Goal: Transaction & Acquisition: Obtain resource

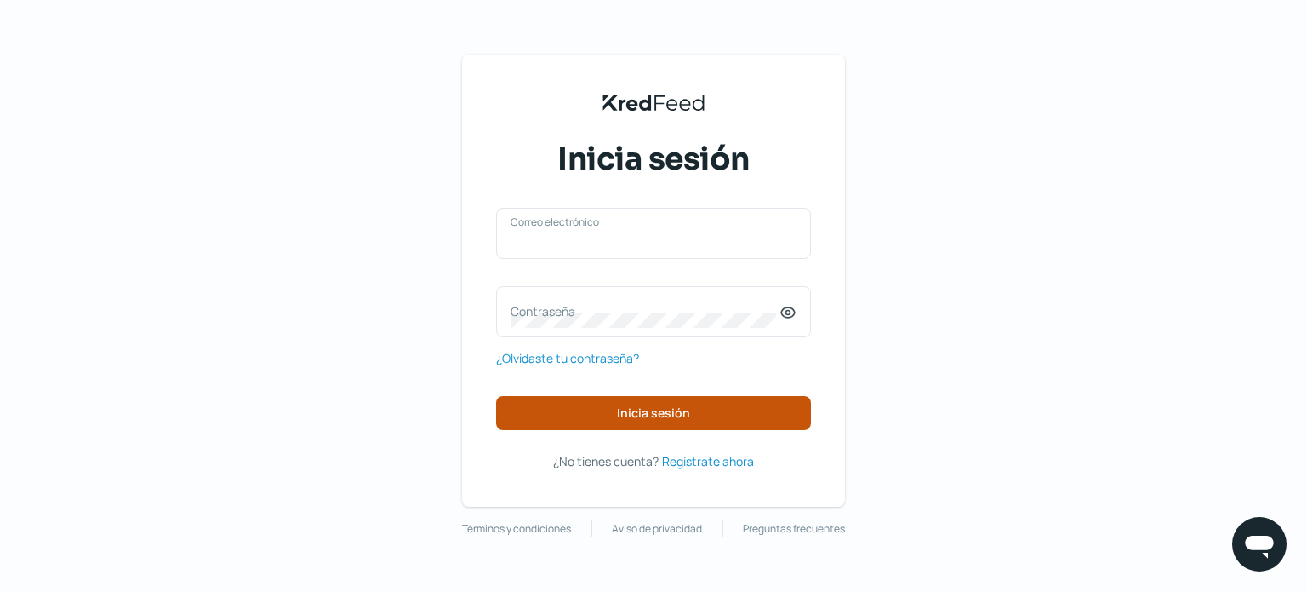
type input "[EMAIL_ADDRESS][DOMAIN_NAME]"
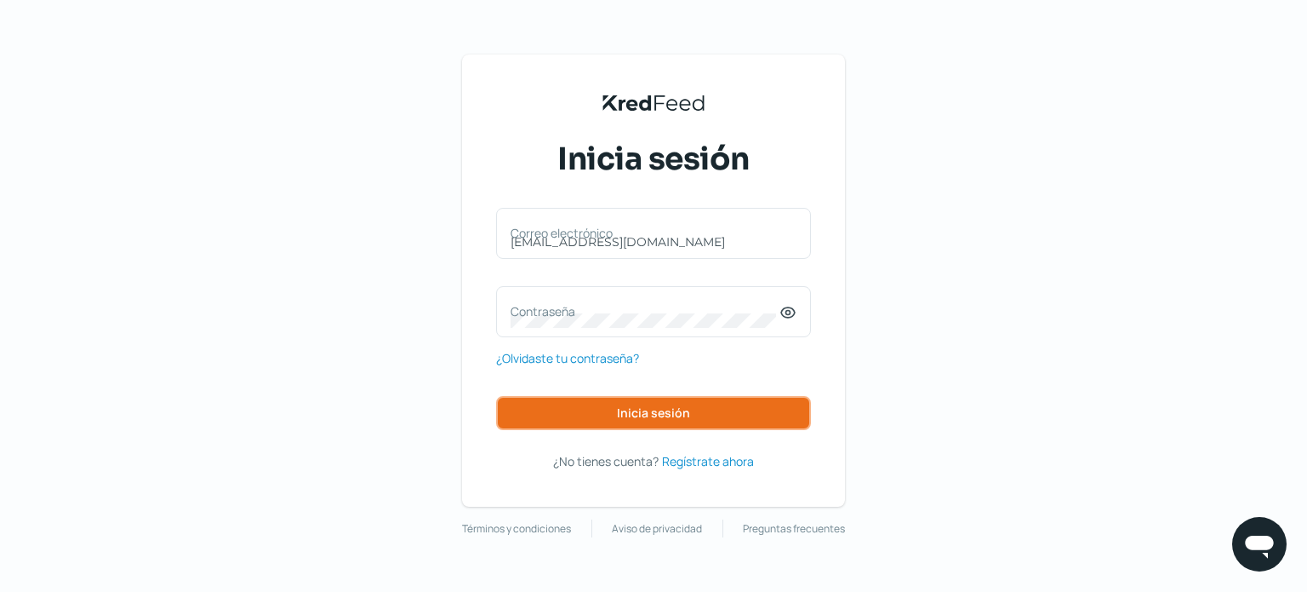
click at [641, 402] on button "Inicia sesión" at bounding box center [653, 413] width 315 height 34
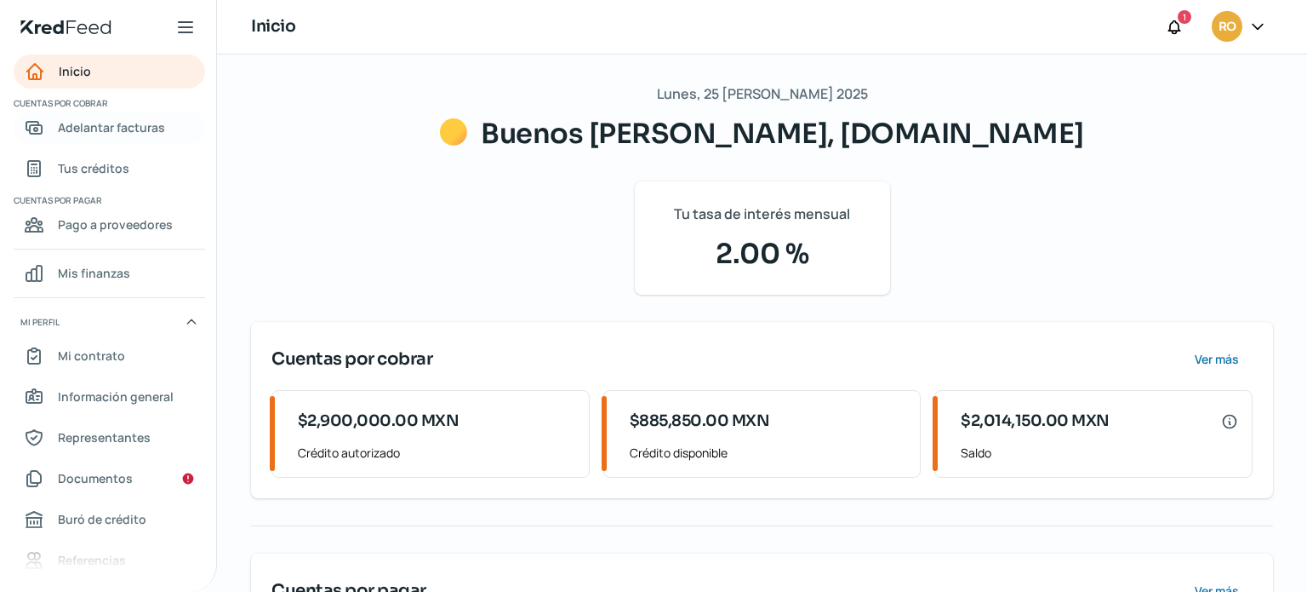
click at [112, 129] on span "Adelantar facturas" at bounding box center [111, 127] width 107 height 21
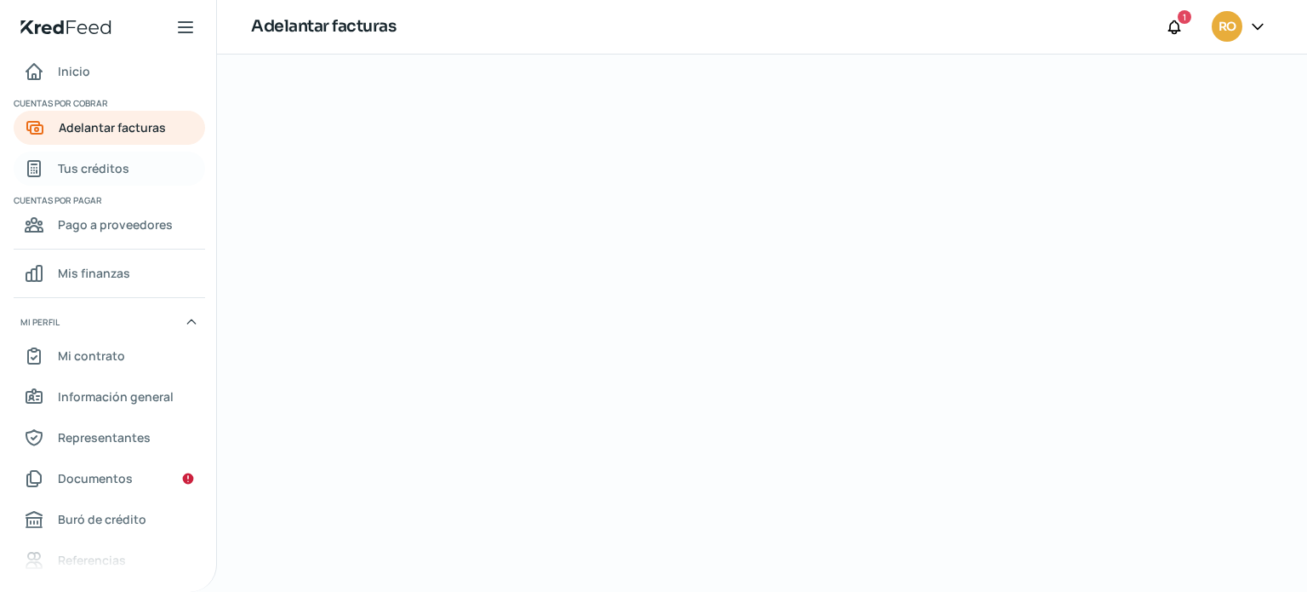
click at [101, 166] on span "Tus créditos" at bounding box center [93, 167] width 71 height 21
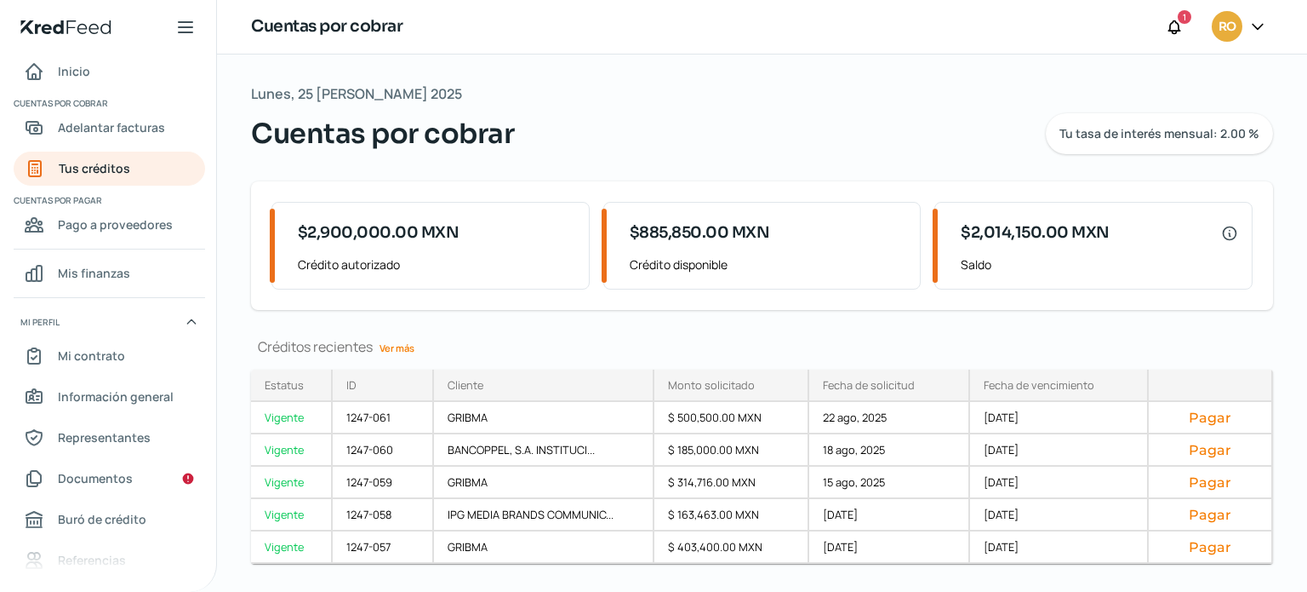
click at [398, 348] on link "Ver más" at bounding box center [397, 348] width 49 height 26
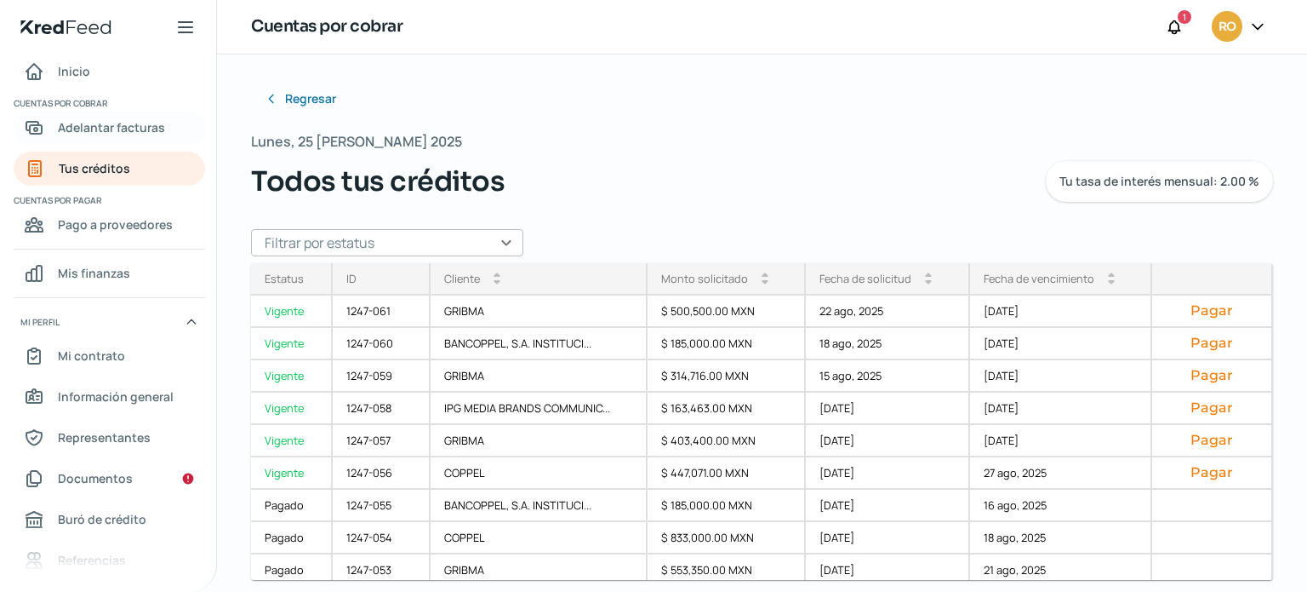
click at [71, 126] on span "Adelantar facturas" at bounding box center [111, 127] width 107 height 21
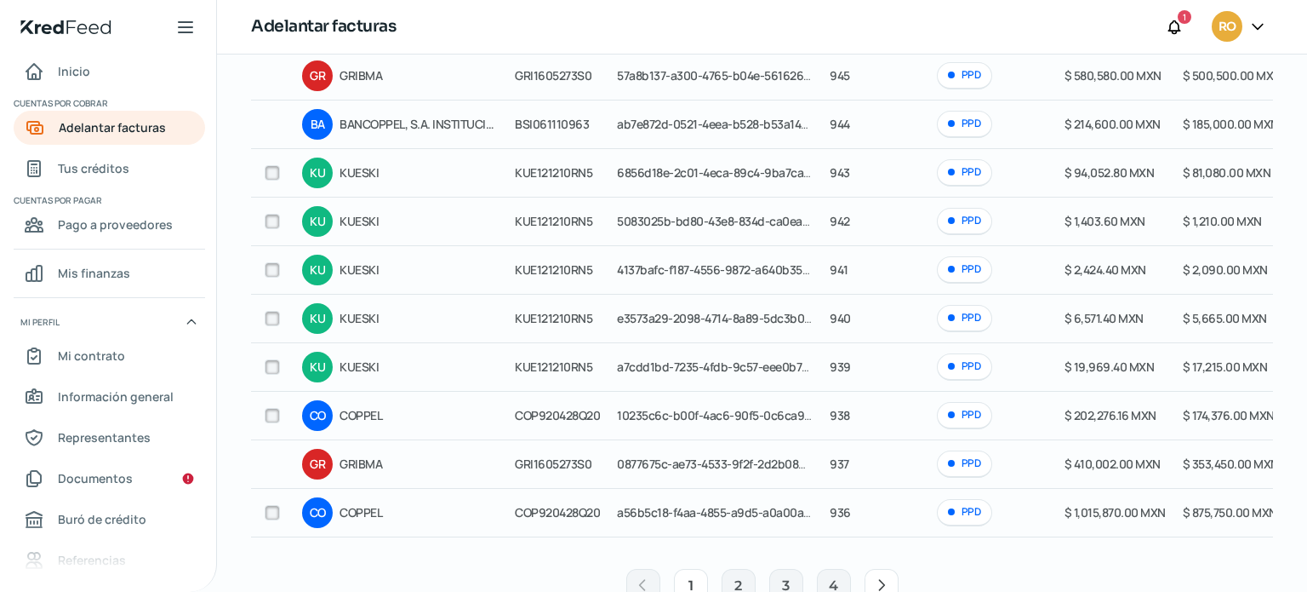
scroll to position [255, 0]
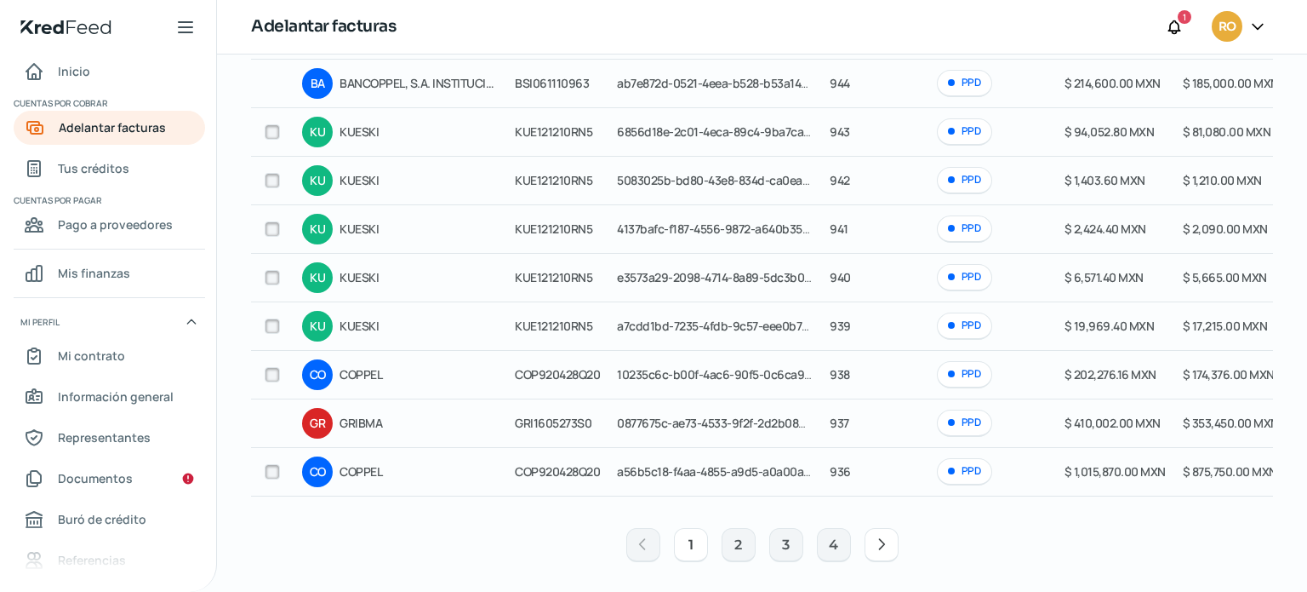
click at [268, 376] on input "checkbox" at bounding box center [272, 374] width 15 height 15
checkbox input "true"
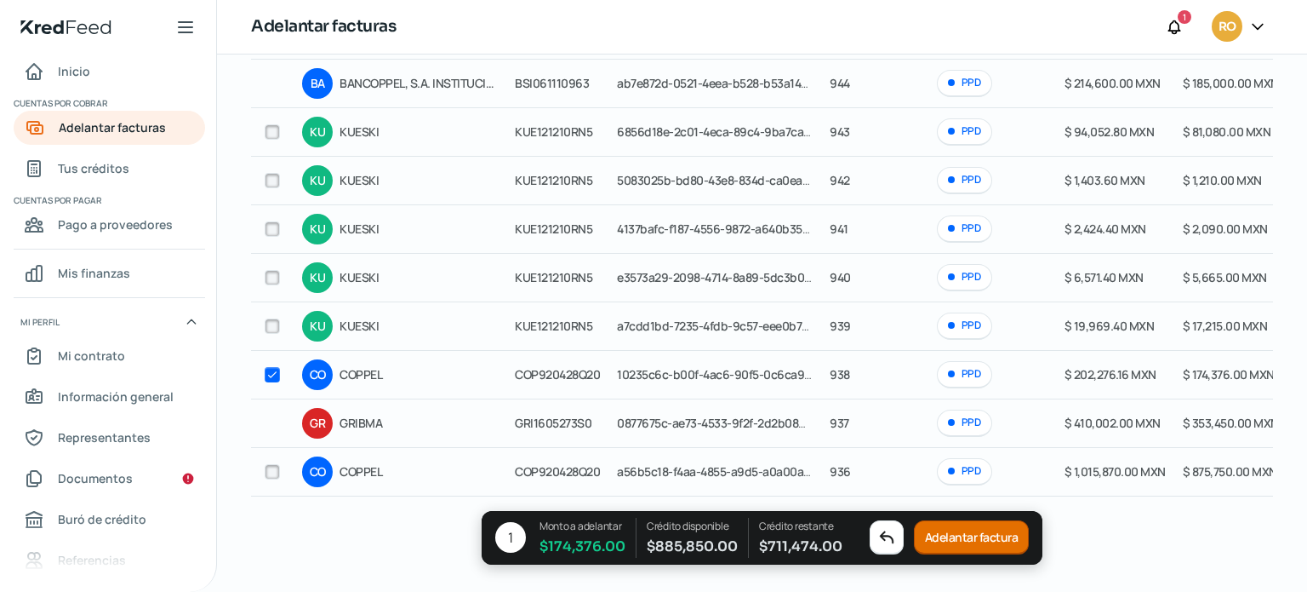
click at [266, 135] on input "checkbox" at bounding box center [272, 131] width 15 height 15
checkbox input "true"
checkbox input "false"
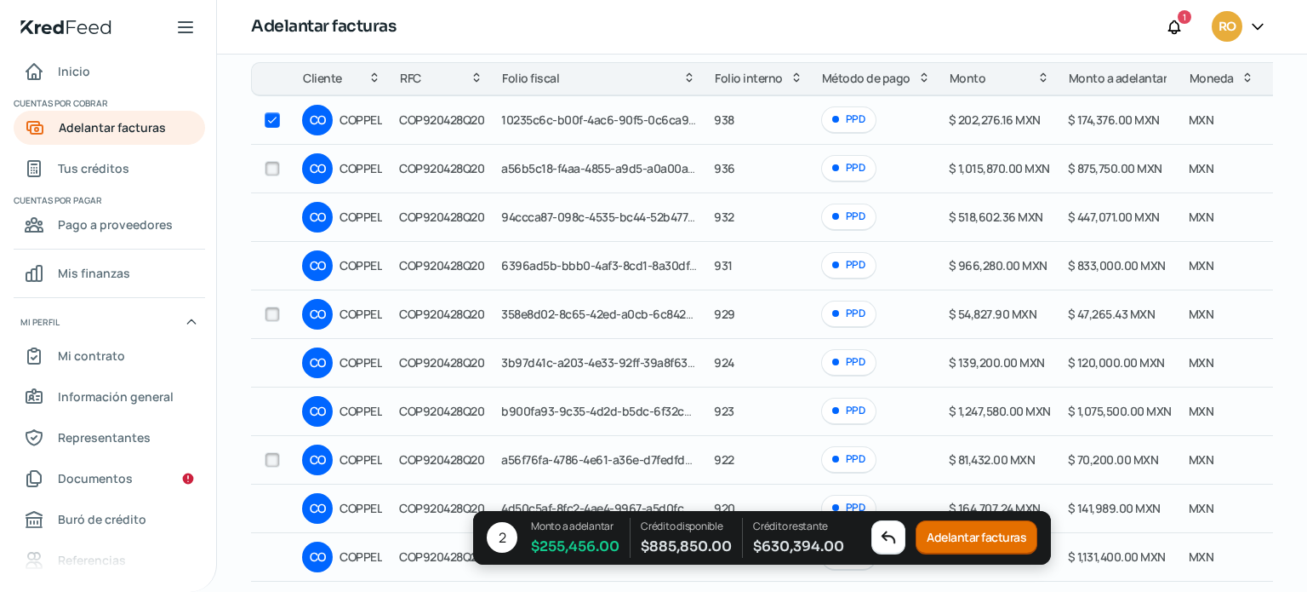
scroll to position [0, 0]
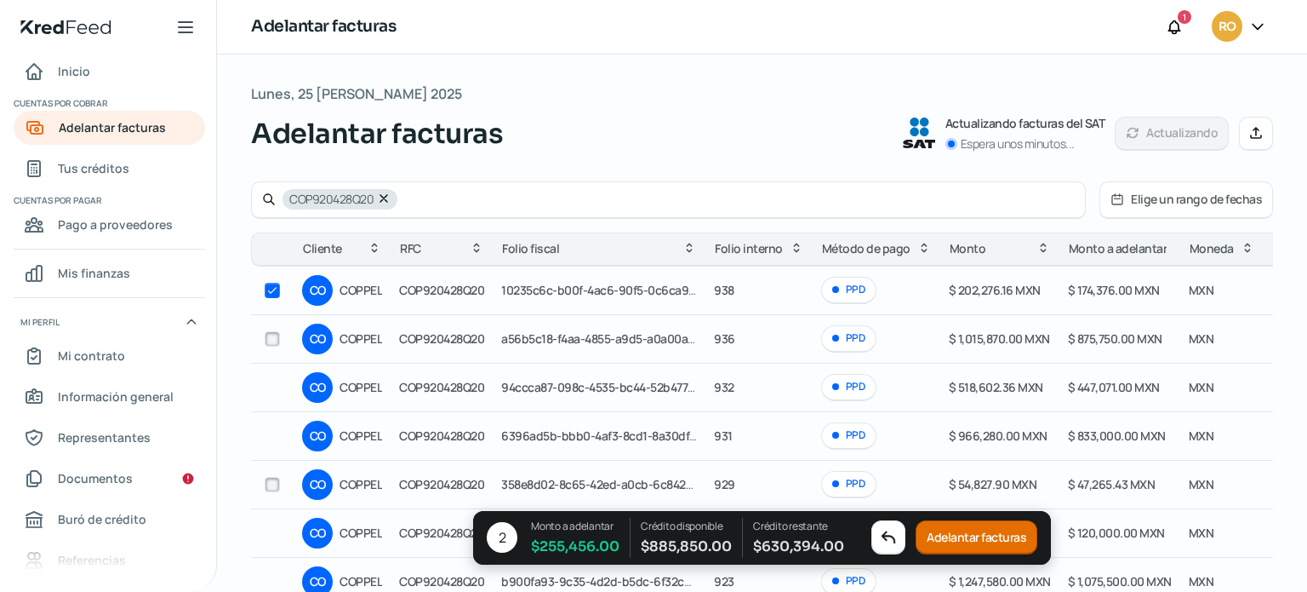
click at [378, 200] on icon at bounding box center [384, 199] width 14 height 14
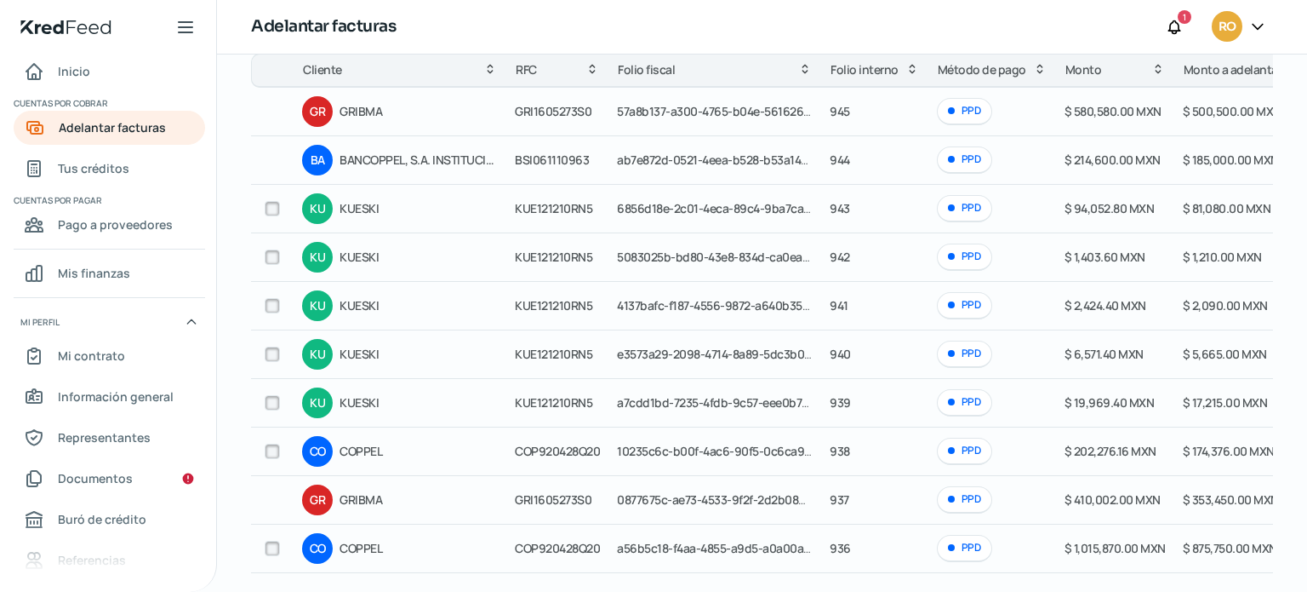
scroll to position [267, 0]
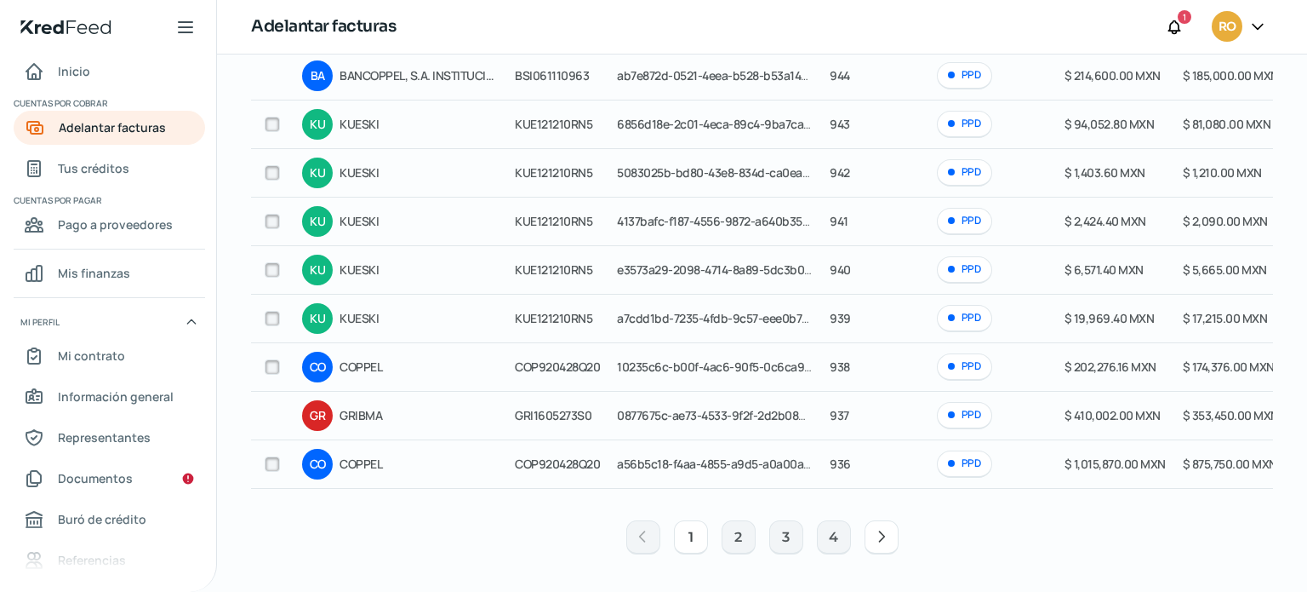
click at [275, 459] on input "checkbox" at bounding box center [272, 463] width 15 height 15
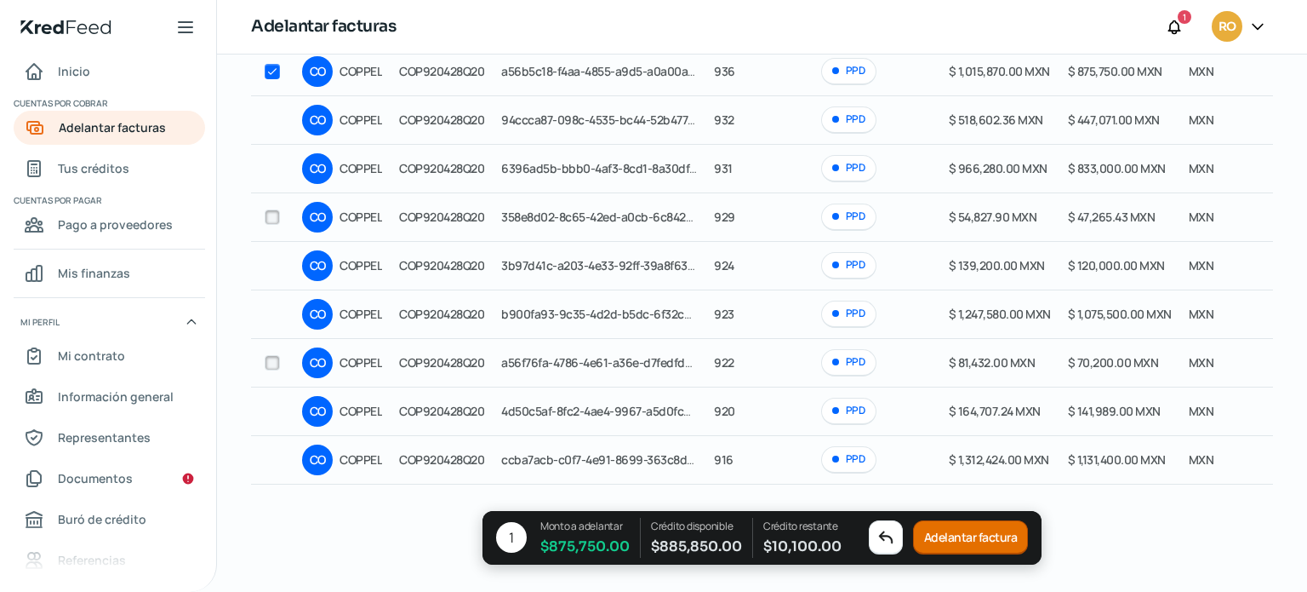
scroll to position [182, 0]
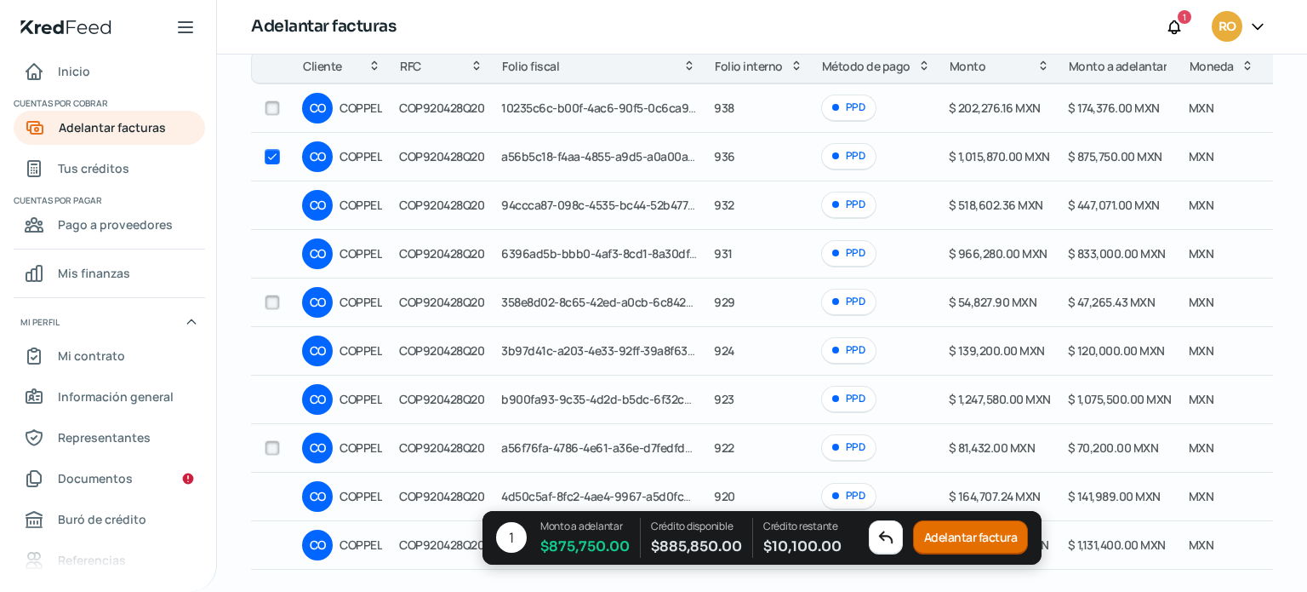
click at [268, 158] on input "checkbox" at bounding box center [272, 156] width 15 height 15
checkbox input "false"
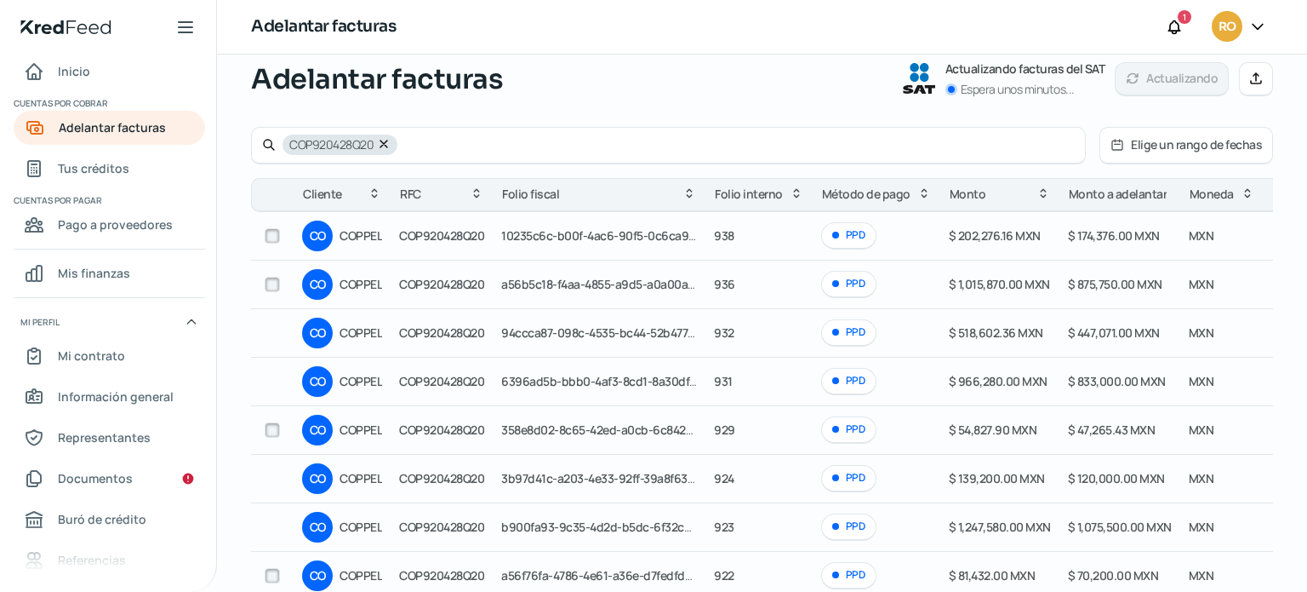
scroll to position [12, 0]
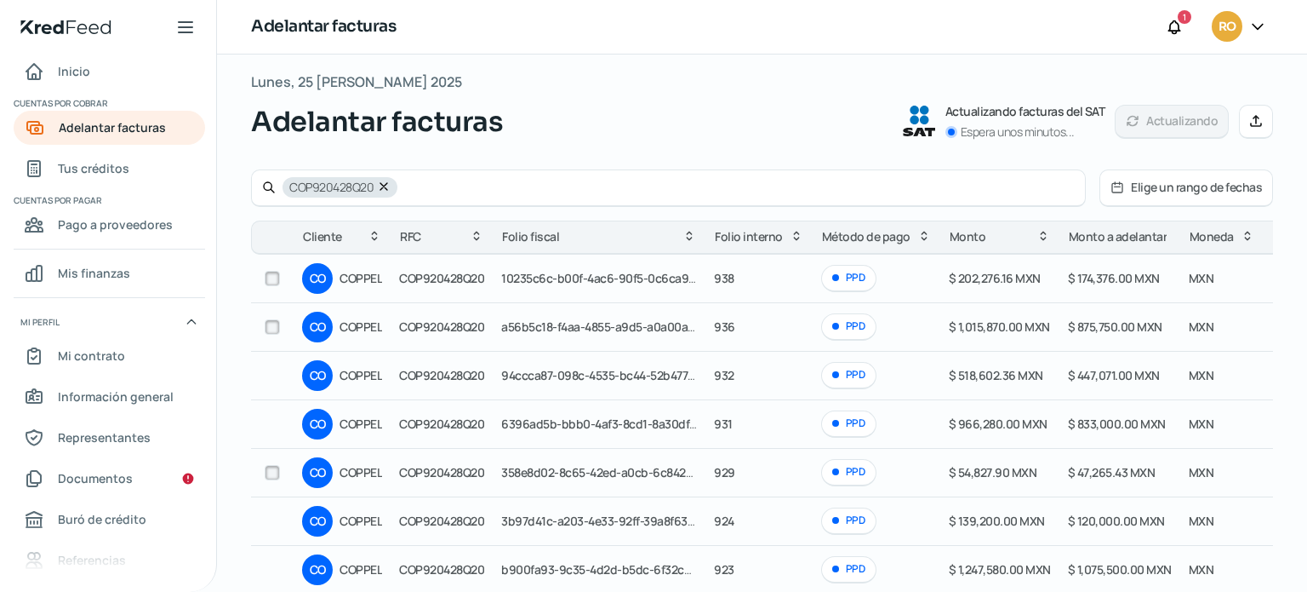
click at [386, 186] on icon at bounding box center [384, 187] width 14 height 14
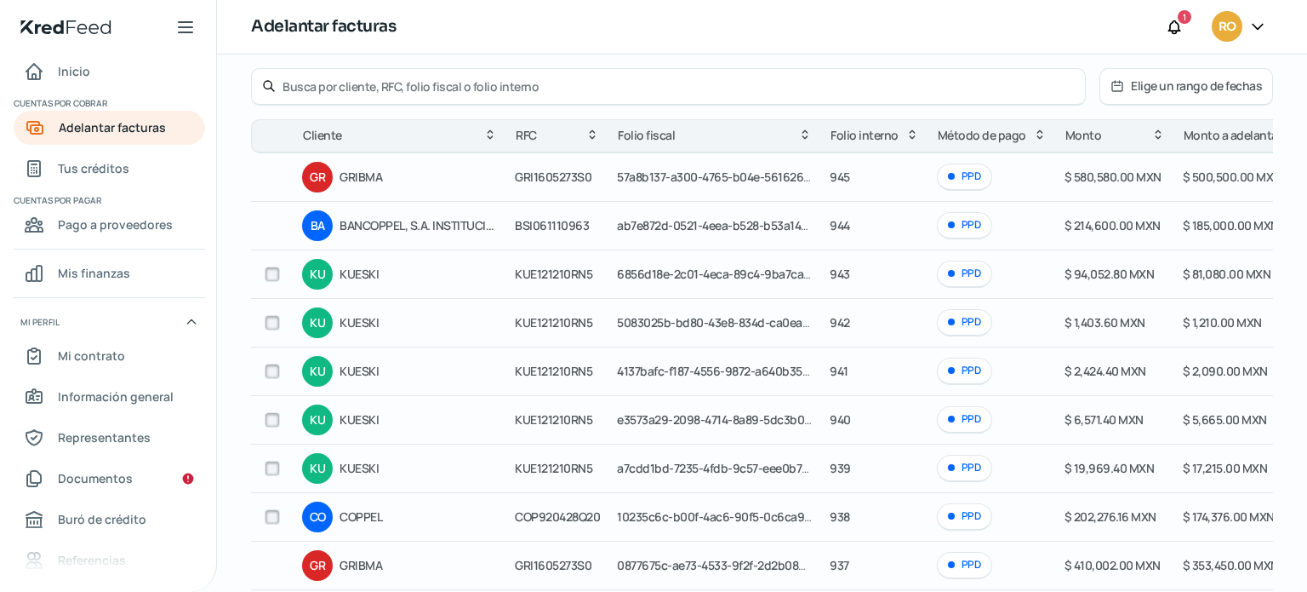
scroll to position [0, 0]
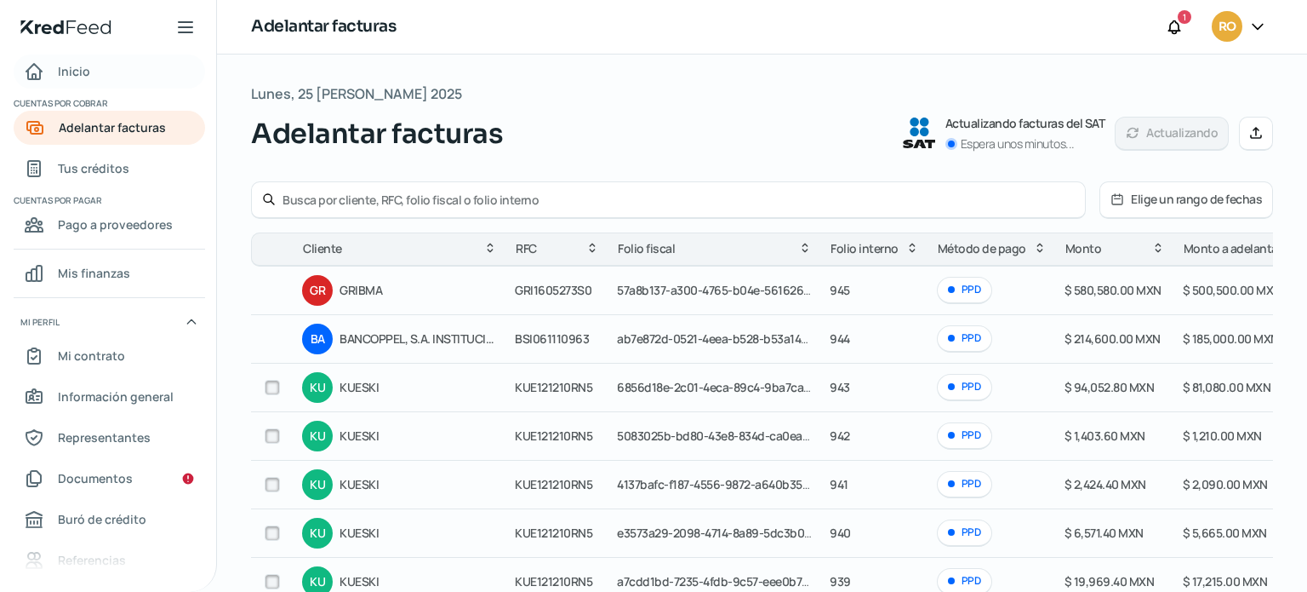
click at [78, 74] on span "Inicio" at bounding box center [74, 70] width 32 height 21
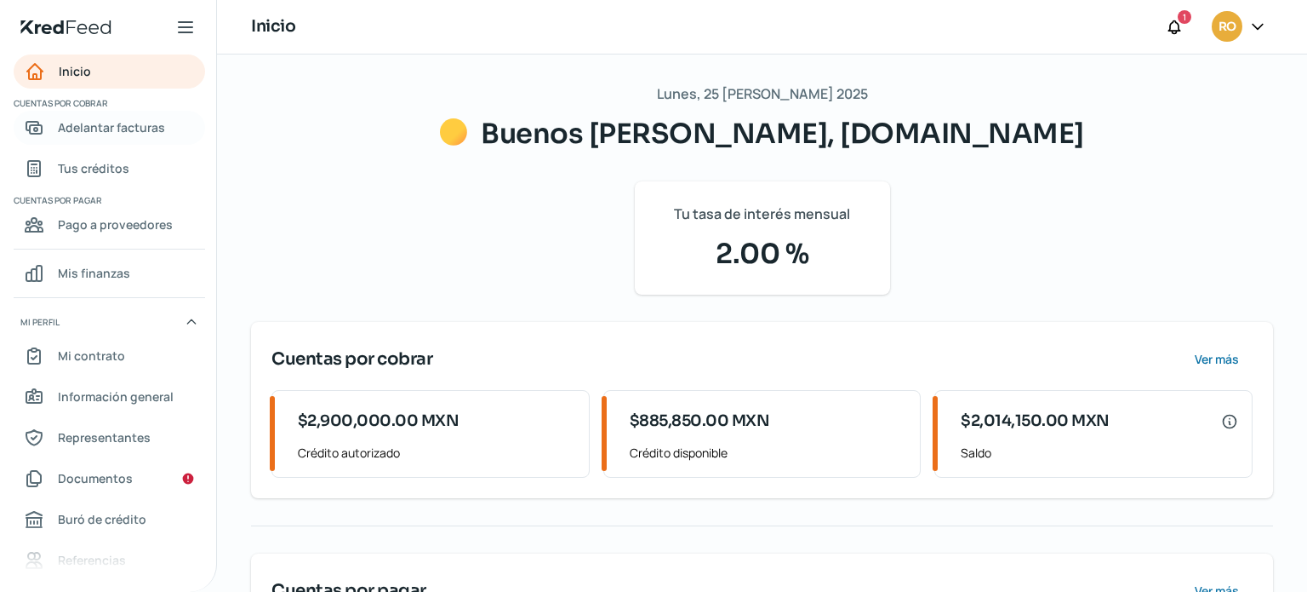
click at [94, 131] on span "Adelantar facturas" at bounding box center [111, 127] width 107 height 21
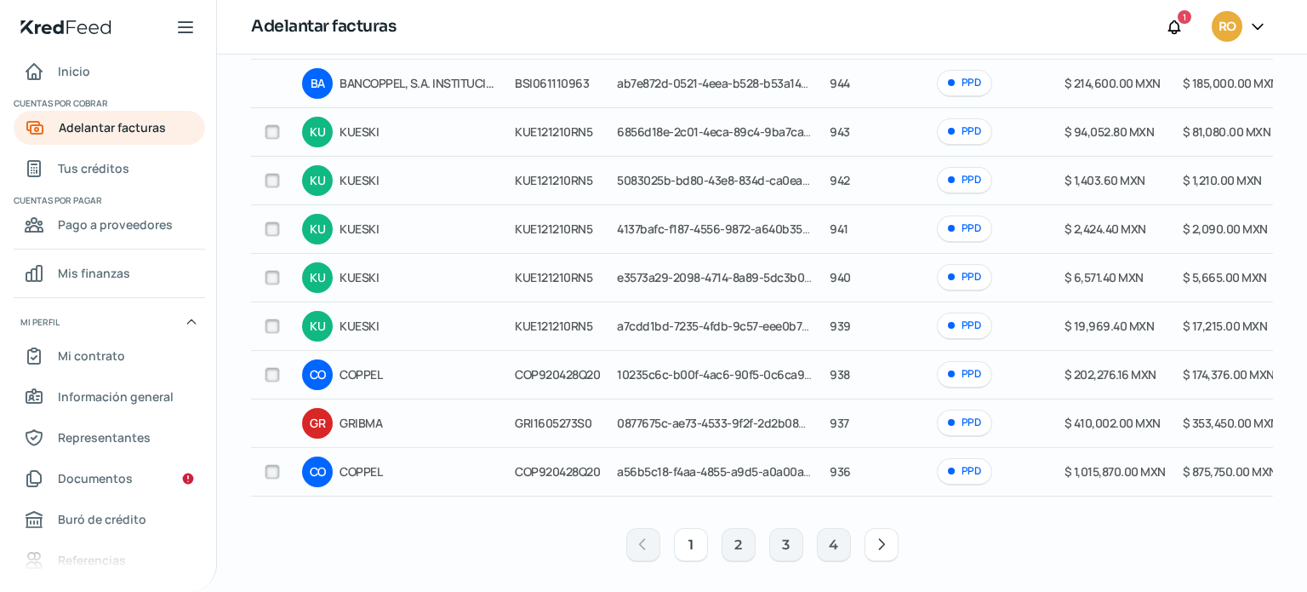
scroll to position [267, 0]
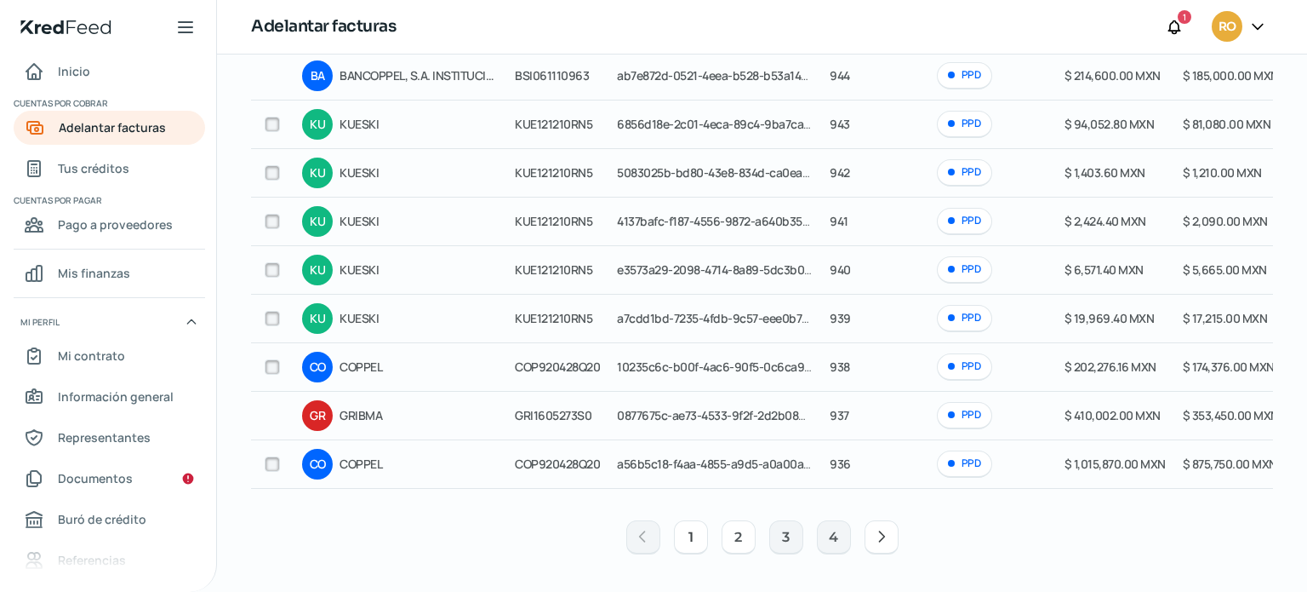
click at [728, 538] on button "2" at bounding box center [739, 537] width 34 height 34
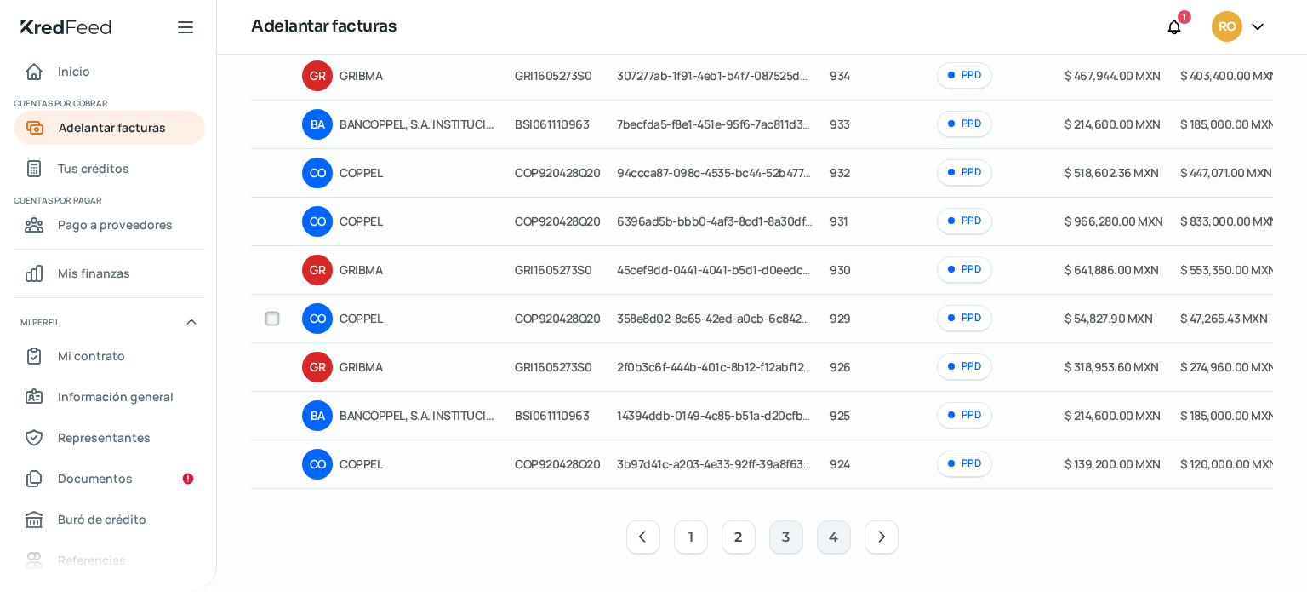
click at [698, 540] on button "1" at bounding box center [691, 537] width 34 height 34
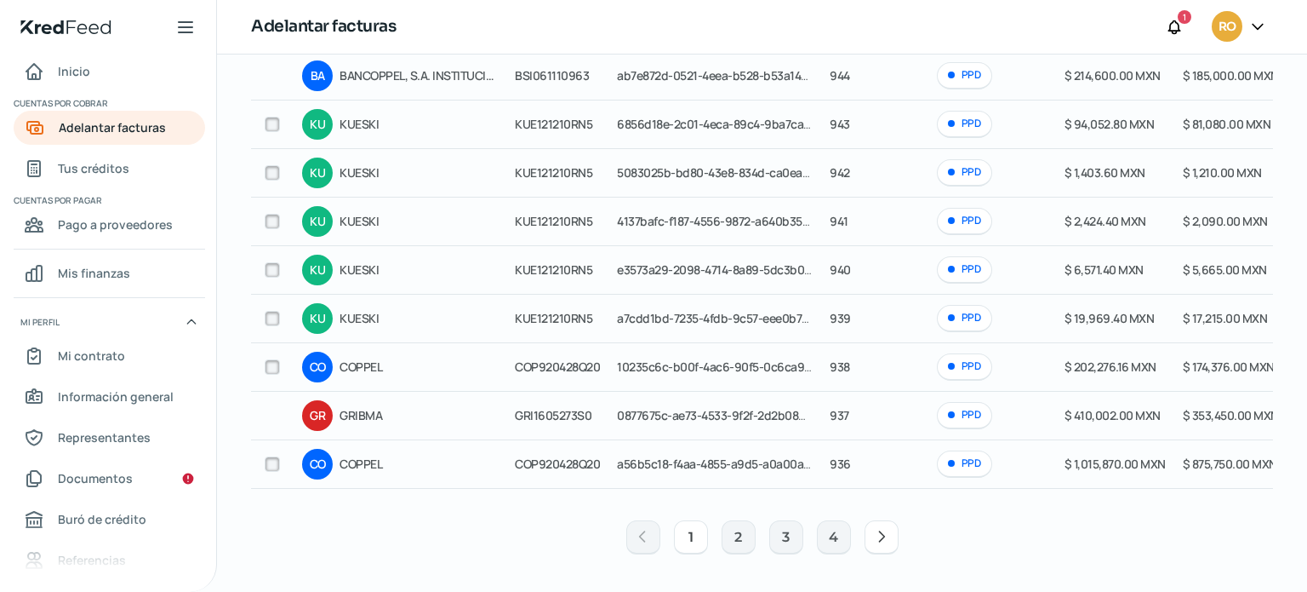
click at [266, 461] on input "checkbox" at bounding box center [272, 463] width 15 height 15
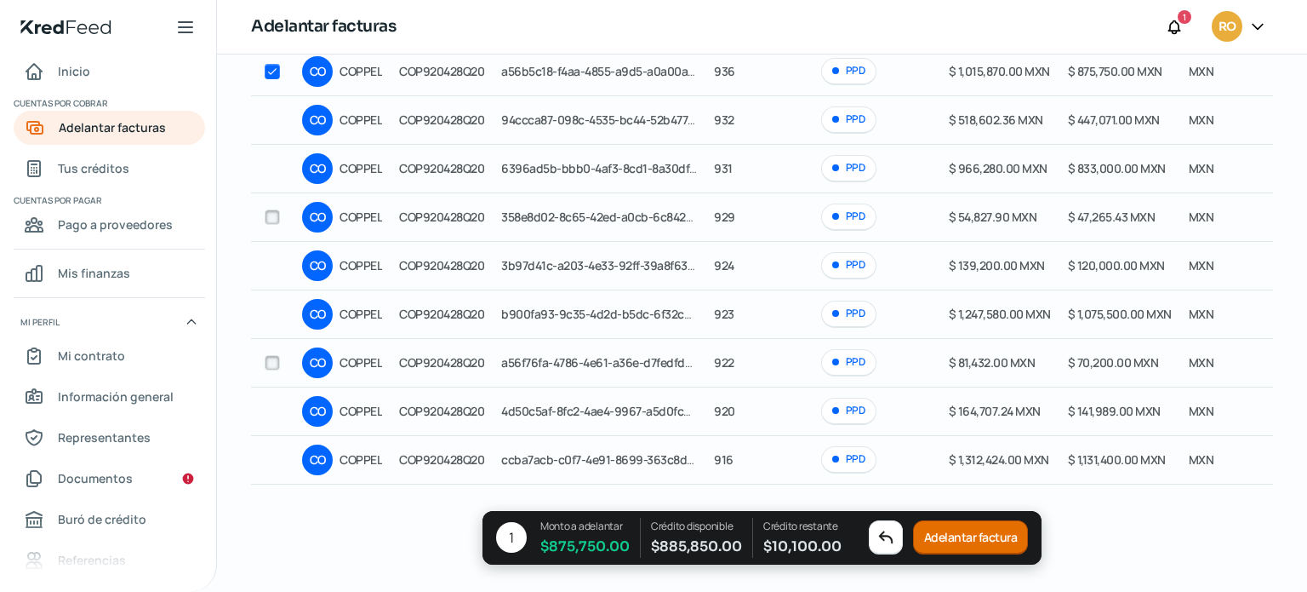
click at [957, 534] on button "Adelantar factura" at bounding box center [971, 538] width 116 height 34
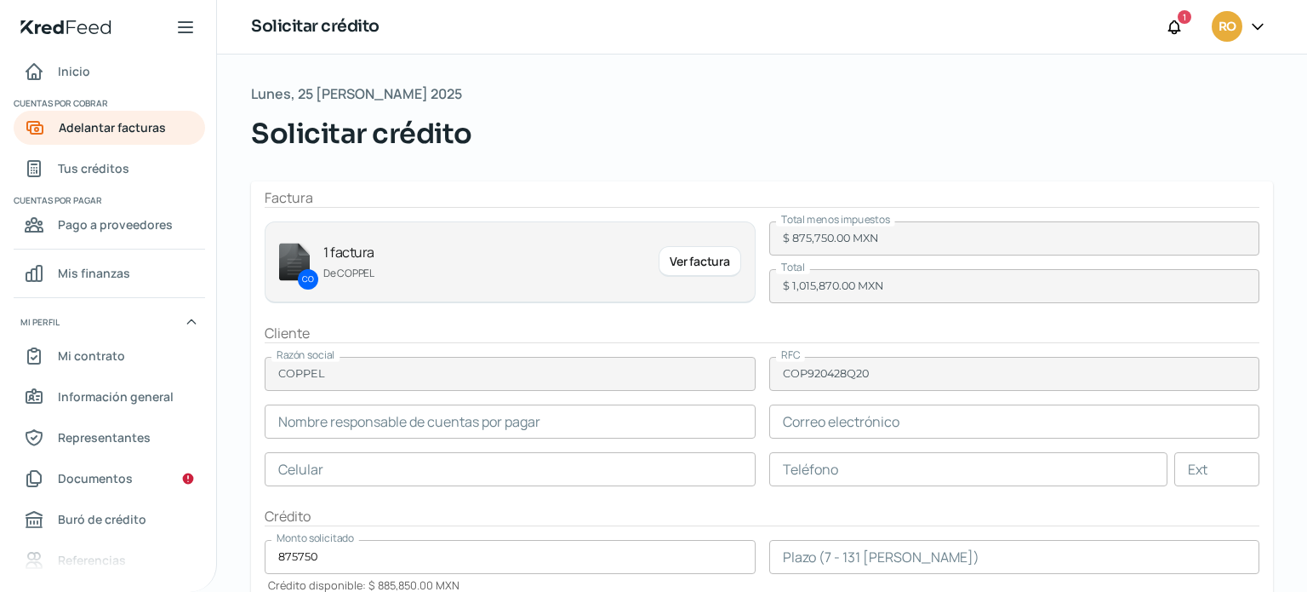
type input "[PERSON_NAME]"
type input "[PERSON_NAME][EMAIL_ADDRESS][PERSON_NAME][PERSON_NAME][DOMAIN_NAME]"
type input "66 - 7758 - 9100"
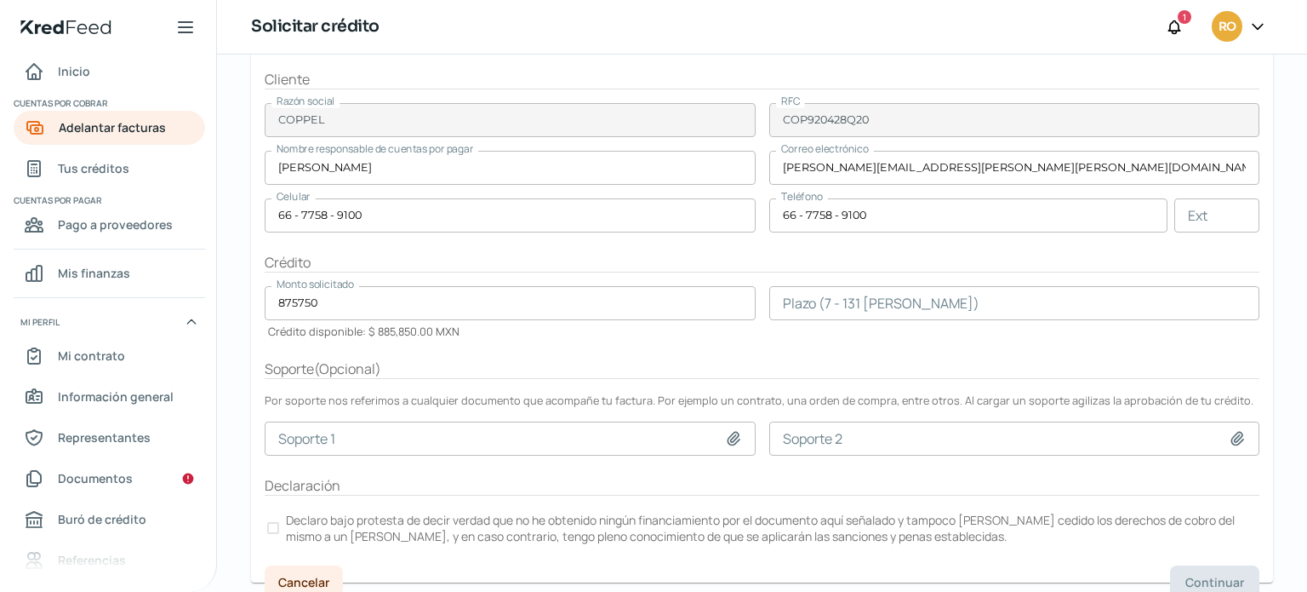
scroll to position [255, 0]
click at [843, 300] on input "number" at bounding box center [1014, 301] width 491 height 34
click at [796, 347] on form "Factura CO 1 factura [PERSON_NAME] Ver factura Total menos impuestos $ 875,750.…" at bounding box center [762, 253] width 1022 height 655
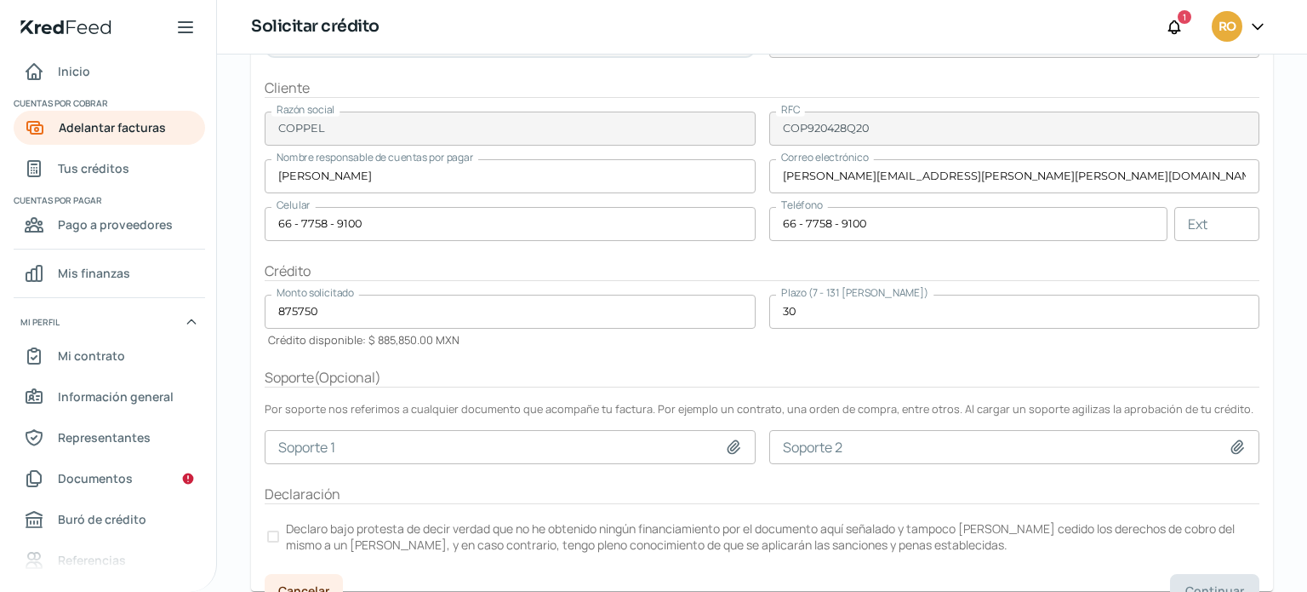
scroll to position [268, 0]
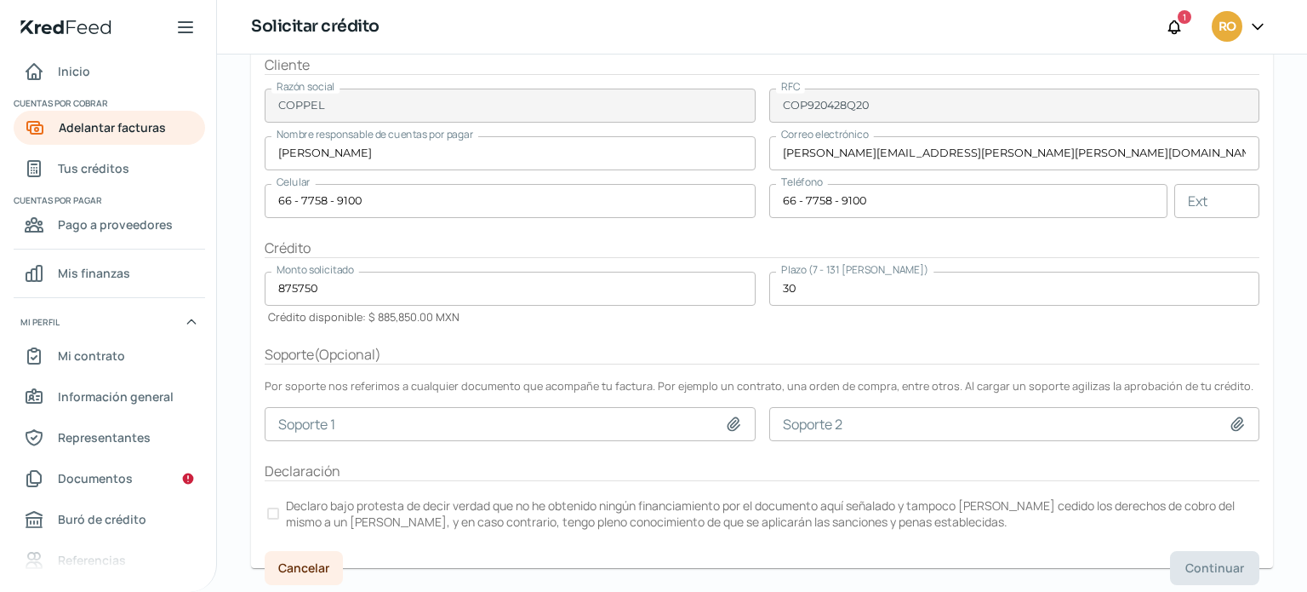
click at [276, 516] on label "Declaro bajo protesta de decir verdad que no he obtenido ningún financiamiento …" at bounding box center [762, 513] width 995 height 37
click at [1221, 562] on span "Continuar" at bounding box center [1215, 568] width 59 height 12
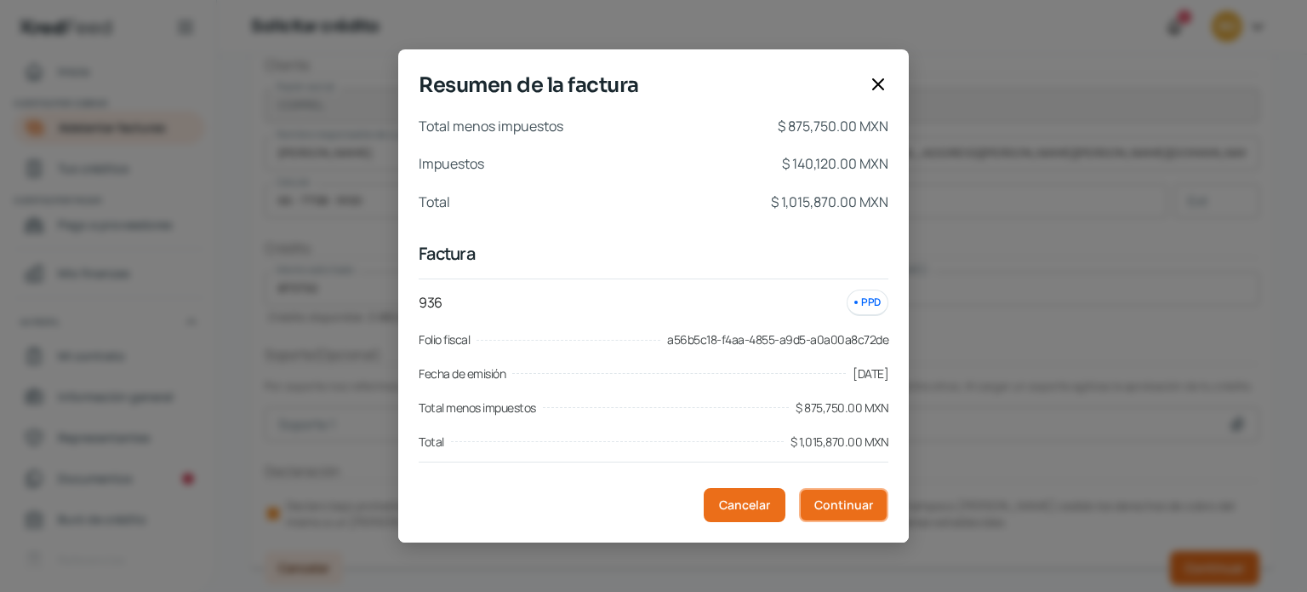
click at [854, 507] on span "Continuar" at bounding box center [844, 505] width 59 height 12
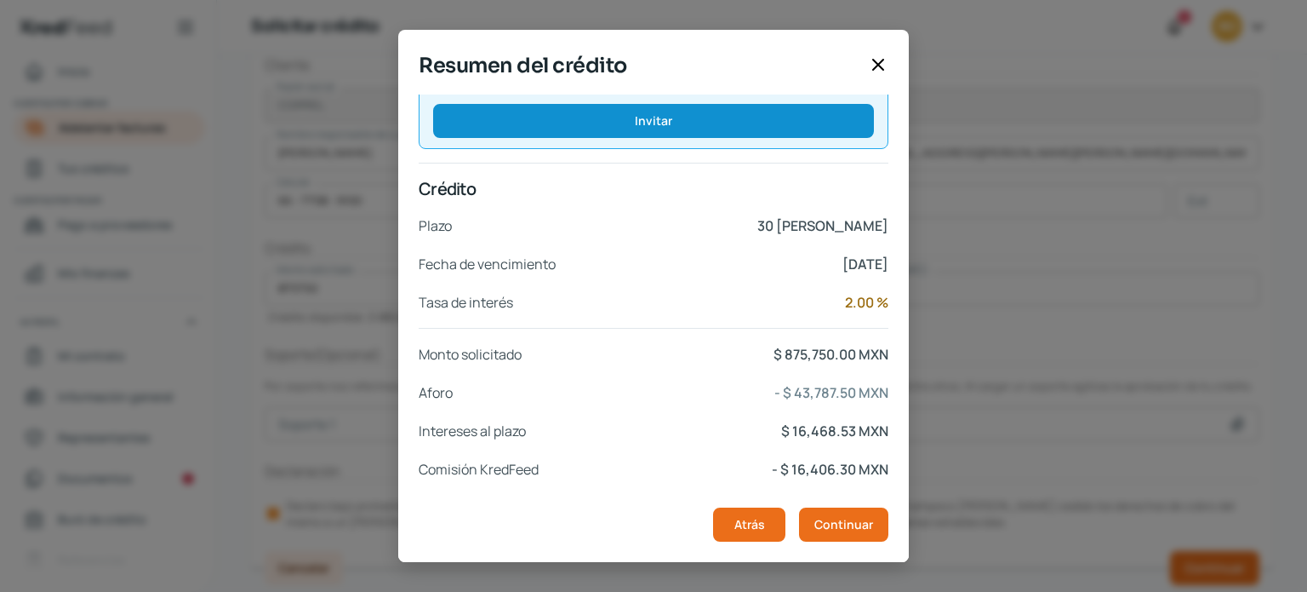
scroll to position [323, 0]
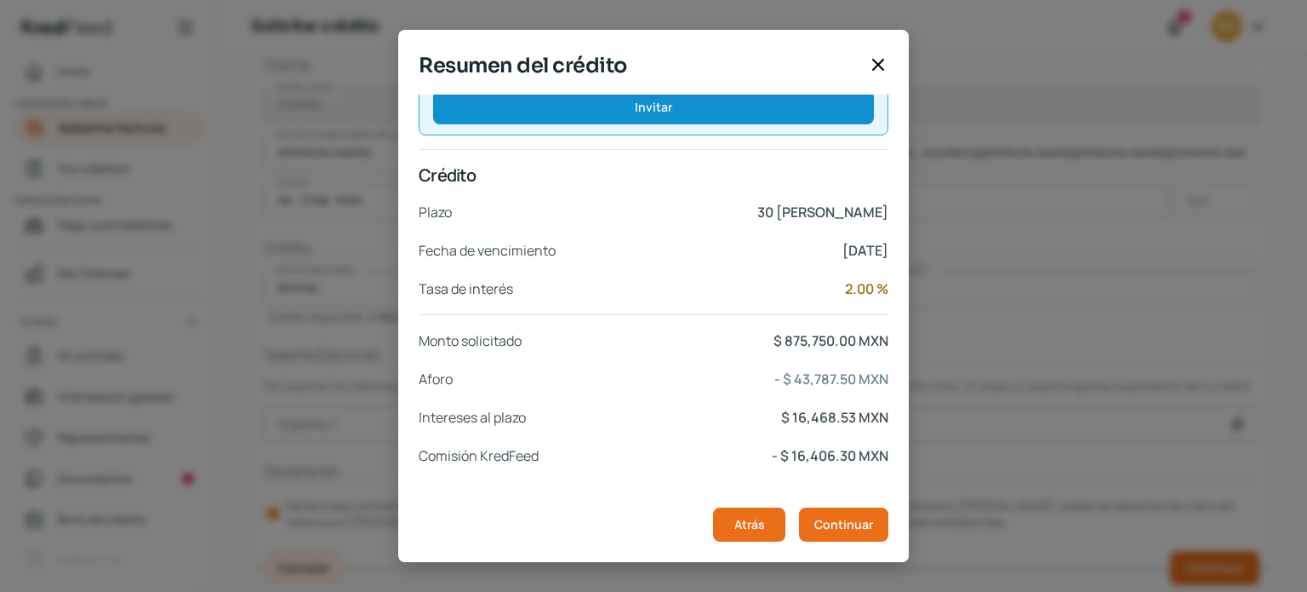
click at [888, 62] on icon at bounding box center [878, 64] width 20 height 20
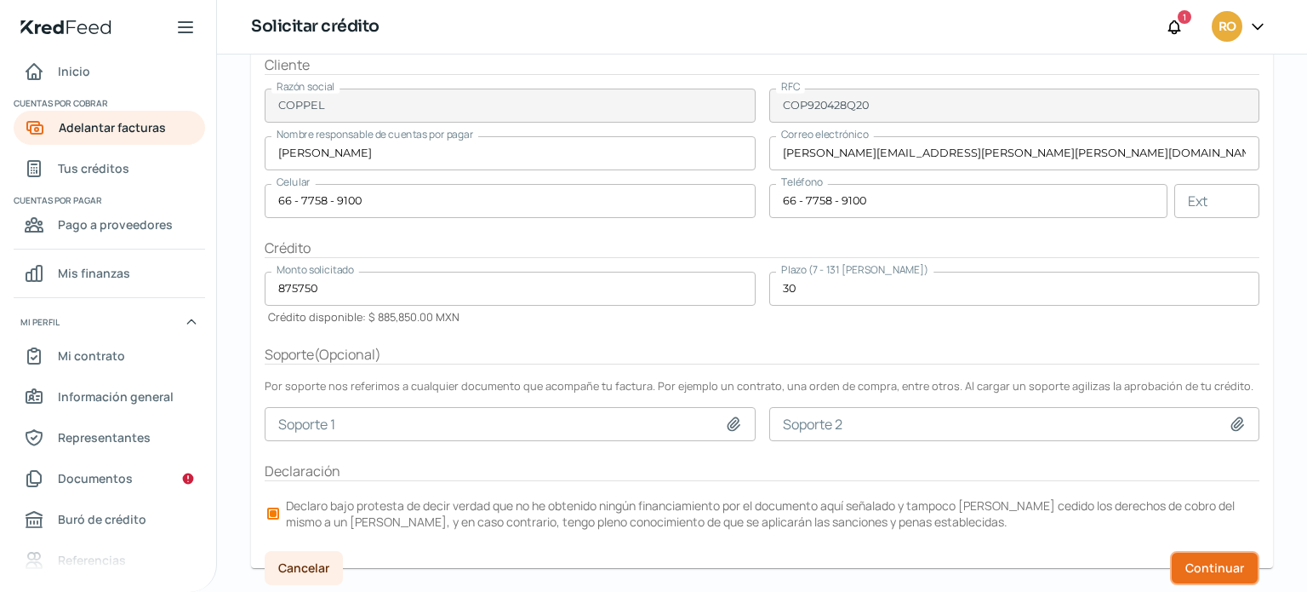
click at [1209, 554] on button "Continuar" at bounding box center [1214, 568] width 89 height 34
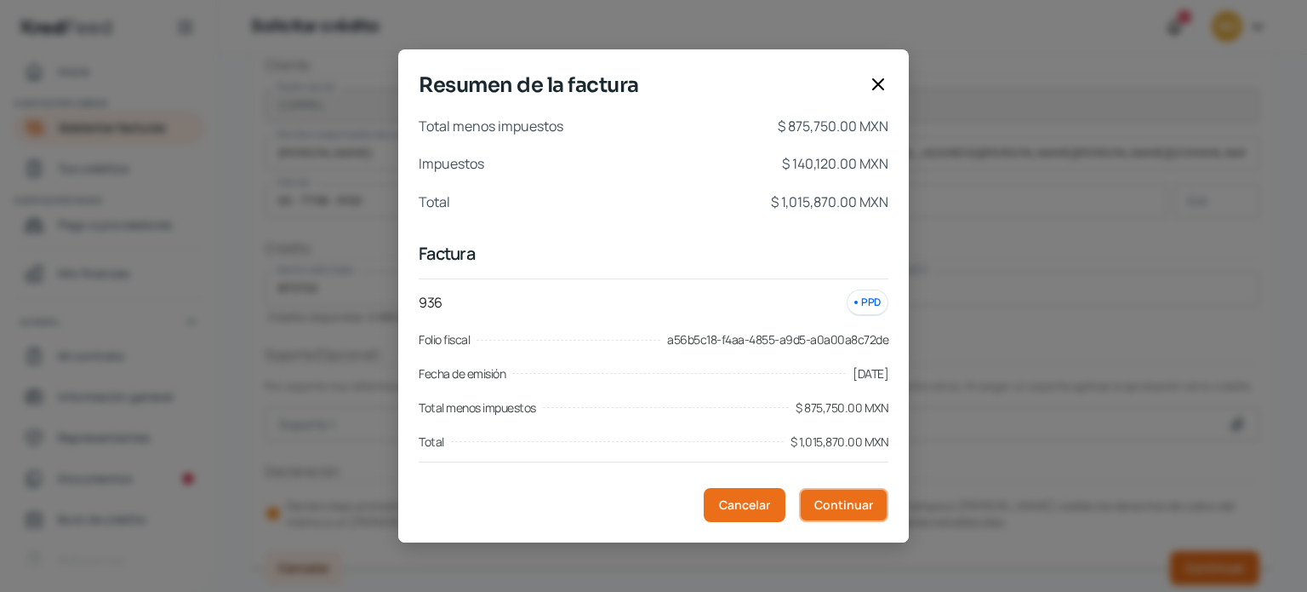
click at [857, 502] on span "Continuar" at bounding box center [844, 505] width 59 height 12
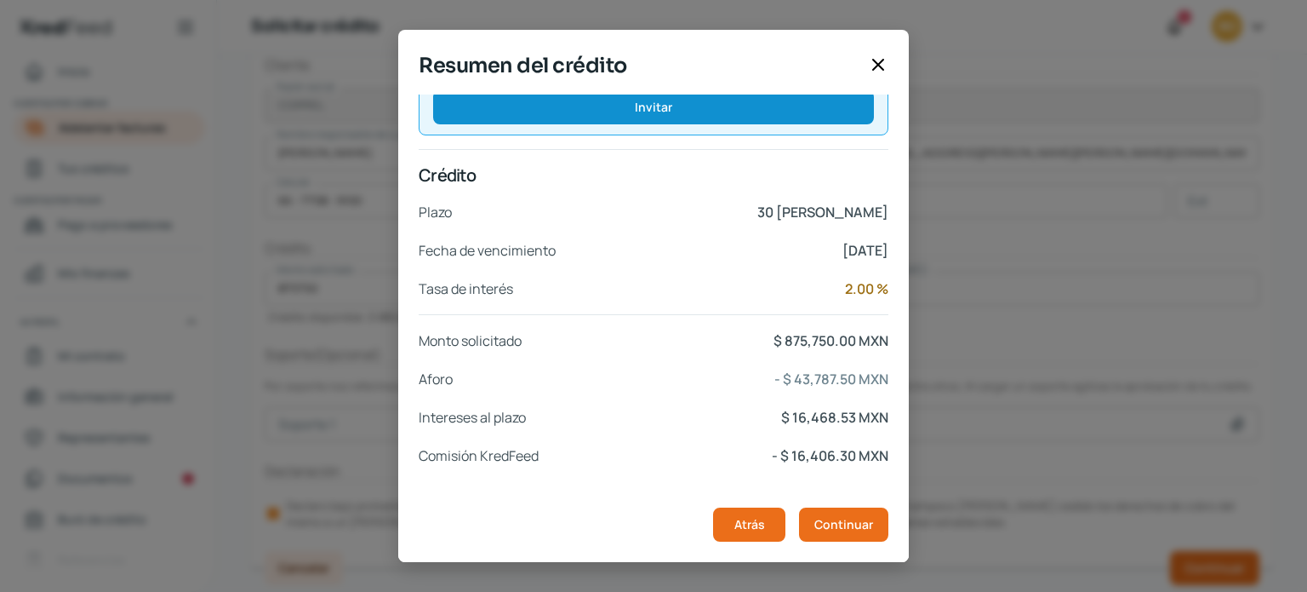
click at [873, 71] on icon at bounding box center [878, 64] width 20 height 20
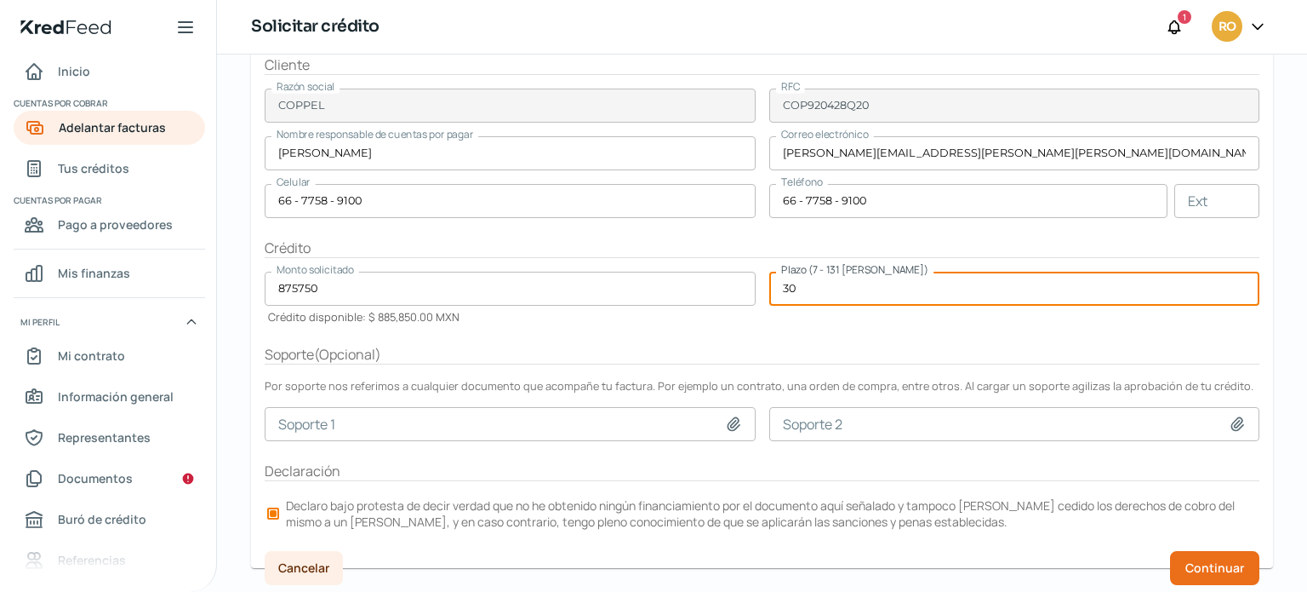
drag, startPoint x: 799, startPoint y: 285, endPoint x: 757, endPoint y: 286, distance: 42.6
click at [757, 286] on form "Factura CO 1 factura [PERSON_NAME] Ver factura Total menos impuestos $ 875,750.…" at bounding box center [762, 240] width 1022 height 655
click at [797, 321] on div "Plazo (7 - 131 [PERSON_NAME]) 29" at bounding box center [1014, 298] width 491 height 53
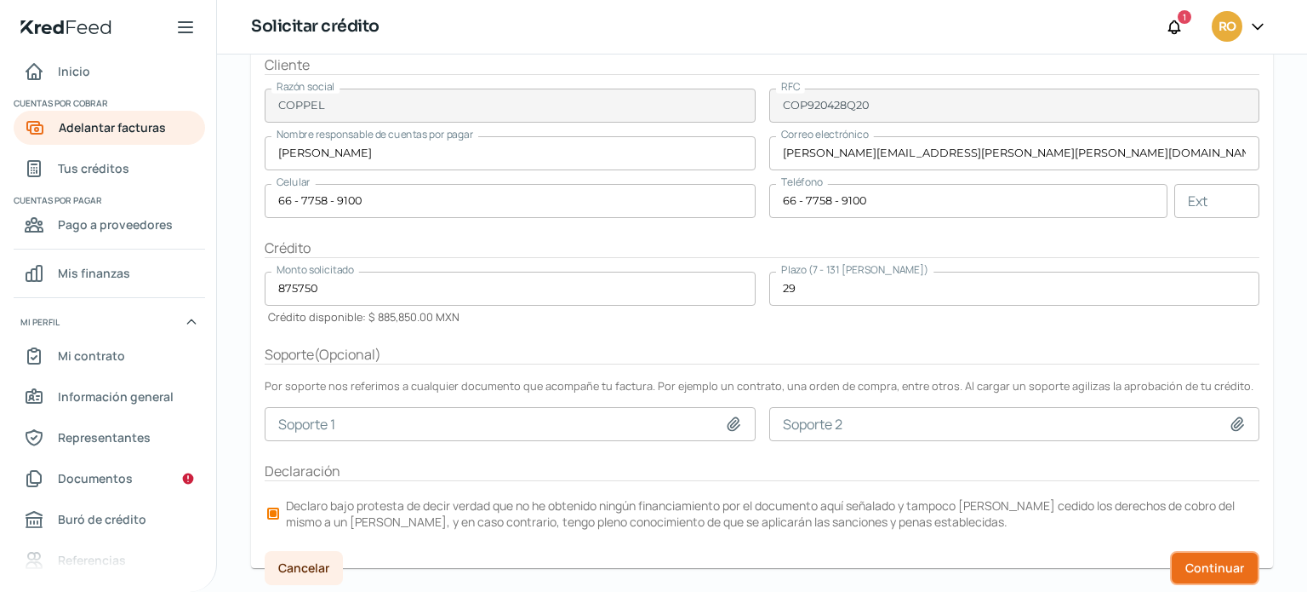
click at [1189, 562] on span "Continuar" at bounding box center [1215, 568] width 59 height 12
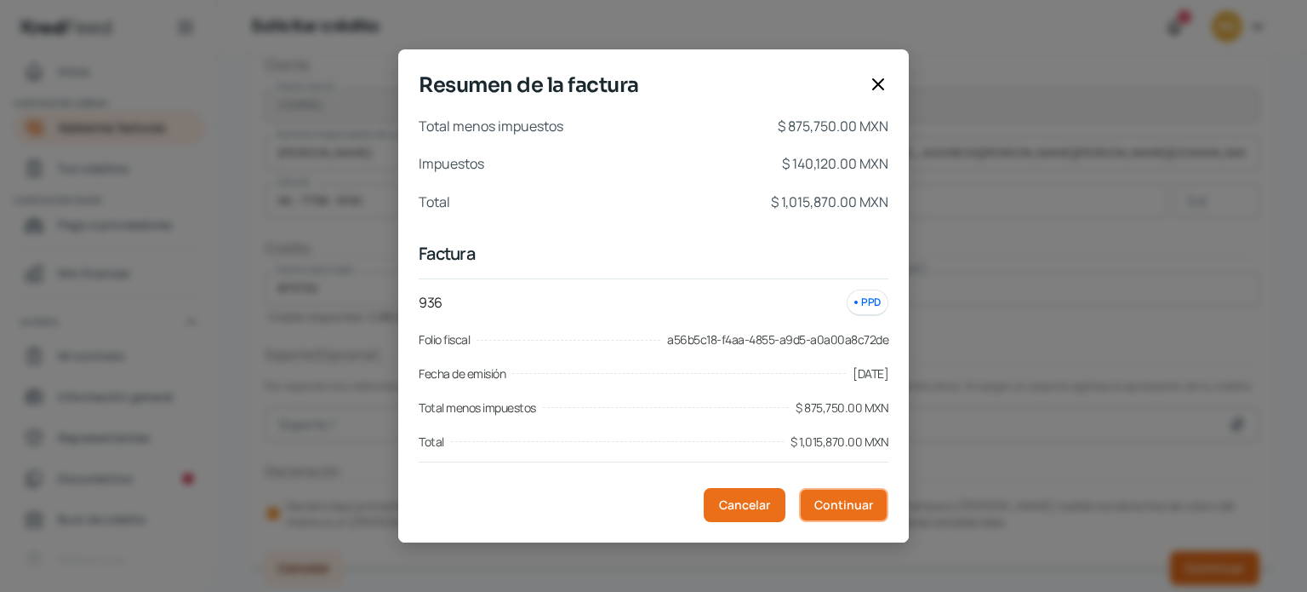
click at [838, 511] on span "Continuar" at bounding box center [844, 505] width 59 height 12
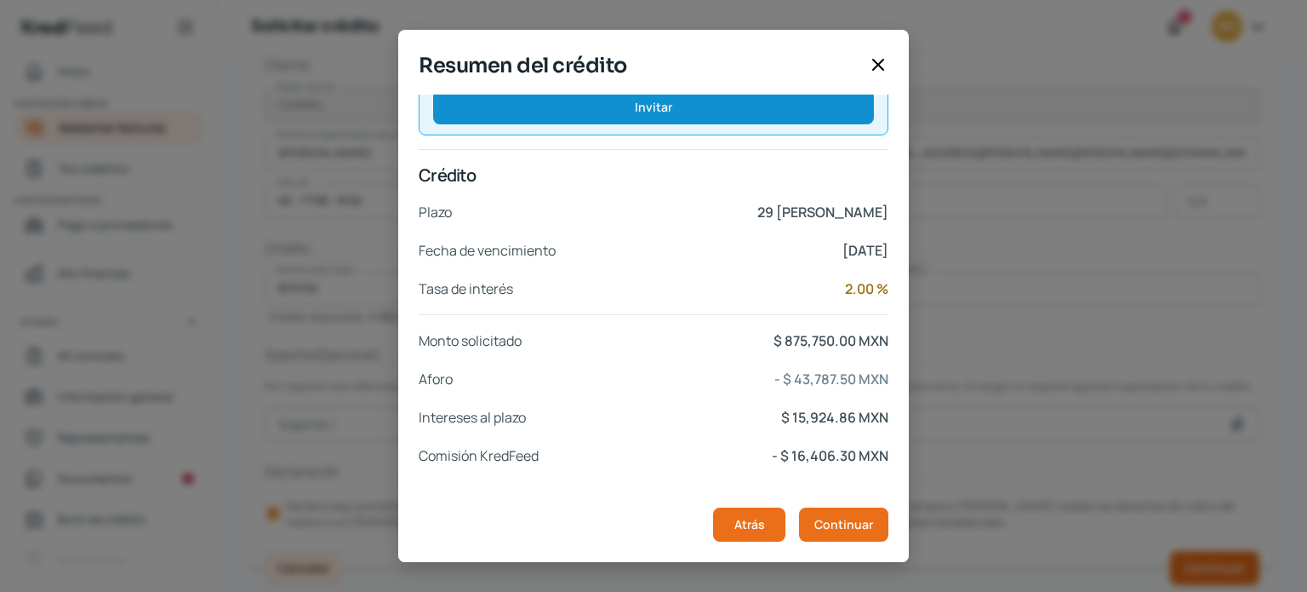
click at [881, 58] on icon at bounding box center [878, 64] width 20 height 20
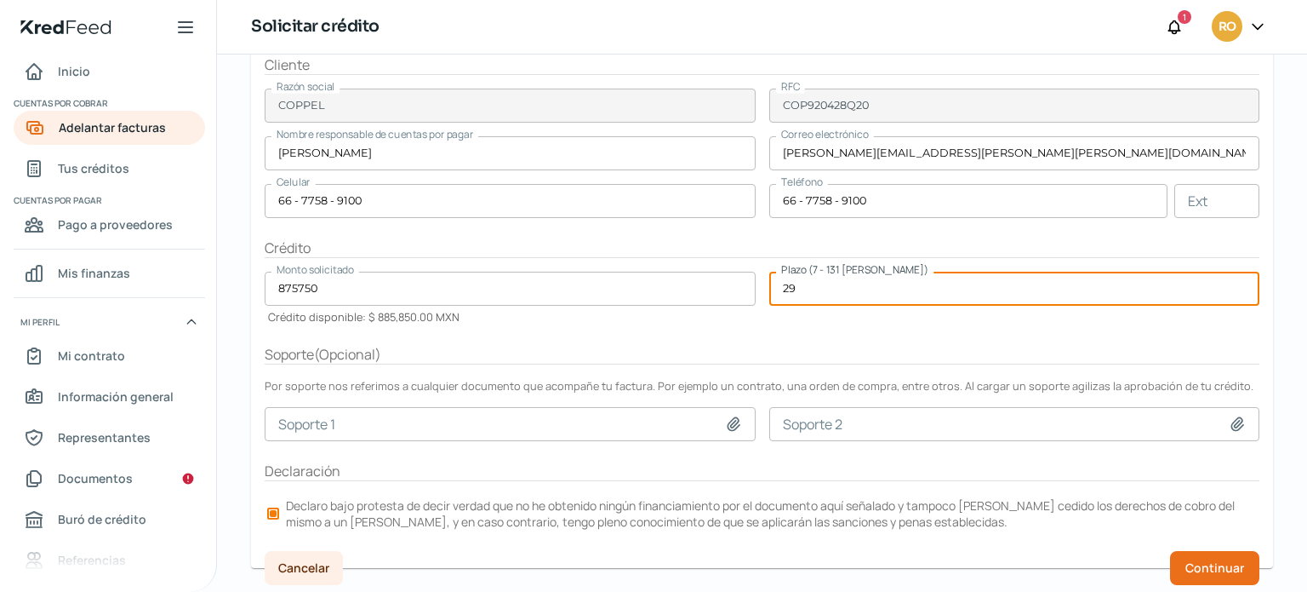
drag, startPoint x: 800, startPoint y: 288, endPoint x: 709, endPoint y: 283, distance: 91.2
click at [709, 283] on form "Factura CO 1 factura [PERSON_NAME] Ver factura Total menos impuestos $ 875,750.…" at bounding box center [762, 240] width 1022 height 655
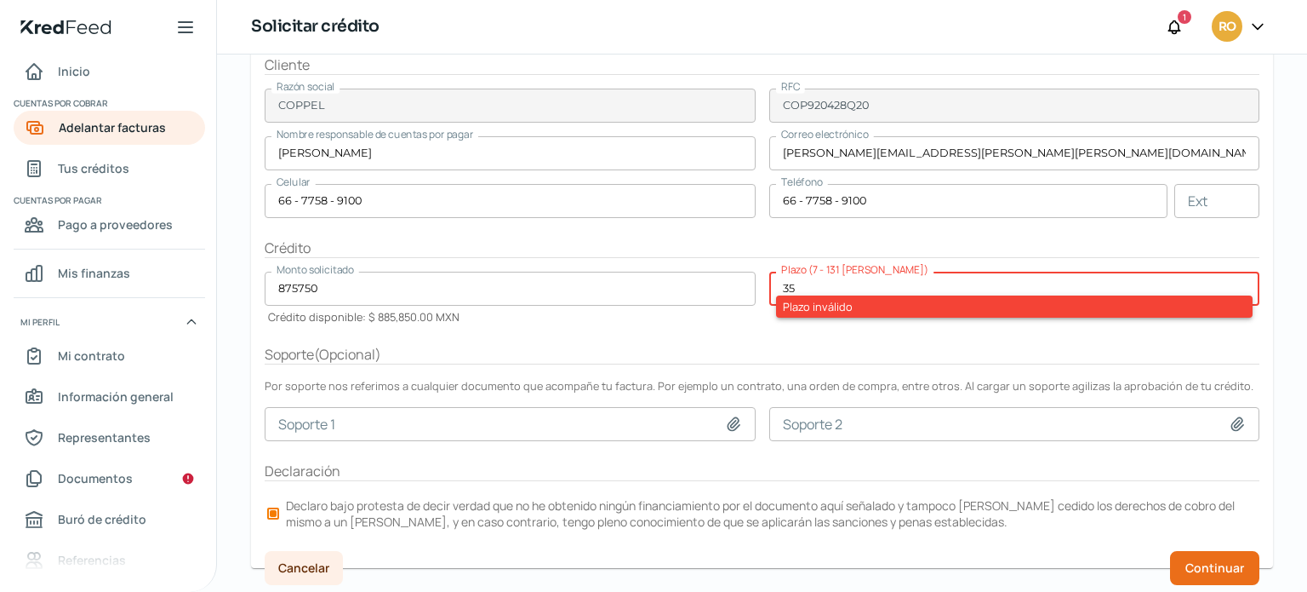
type input "35"
click at [854, 350] on div "Soporte ( Opcional )" at bounding box center [762, 355] width 995 height 20
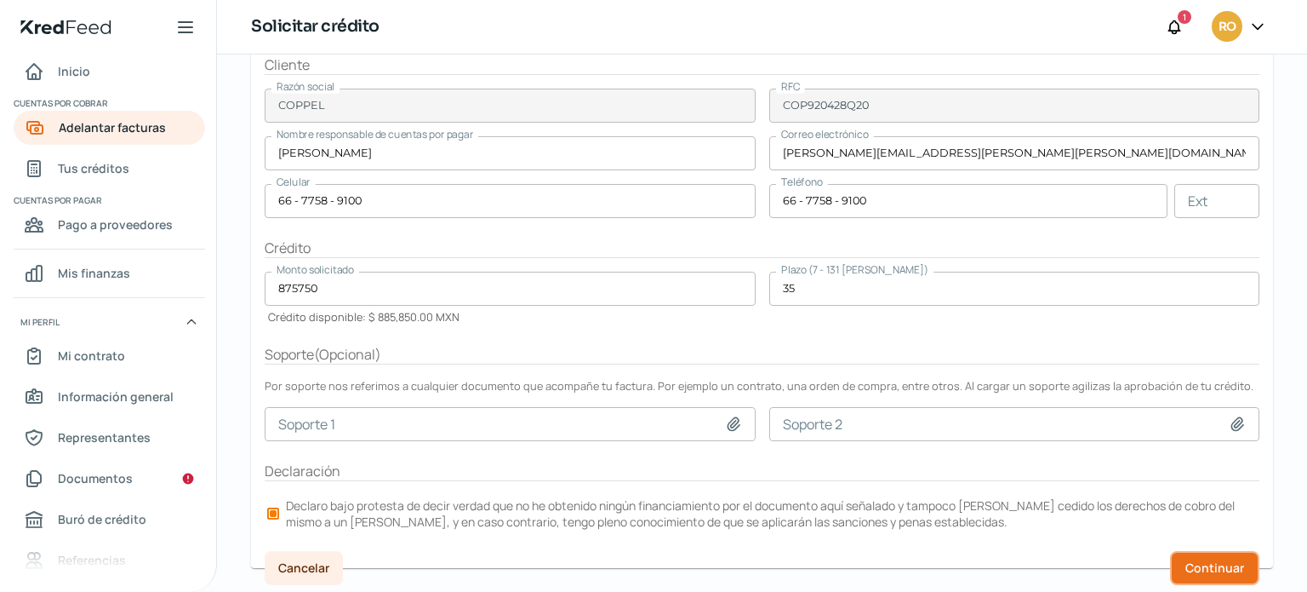
click at [1221, 552] on button "Continuar" at bounding box center [1214, 568] width 89 height 34
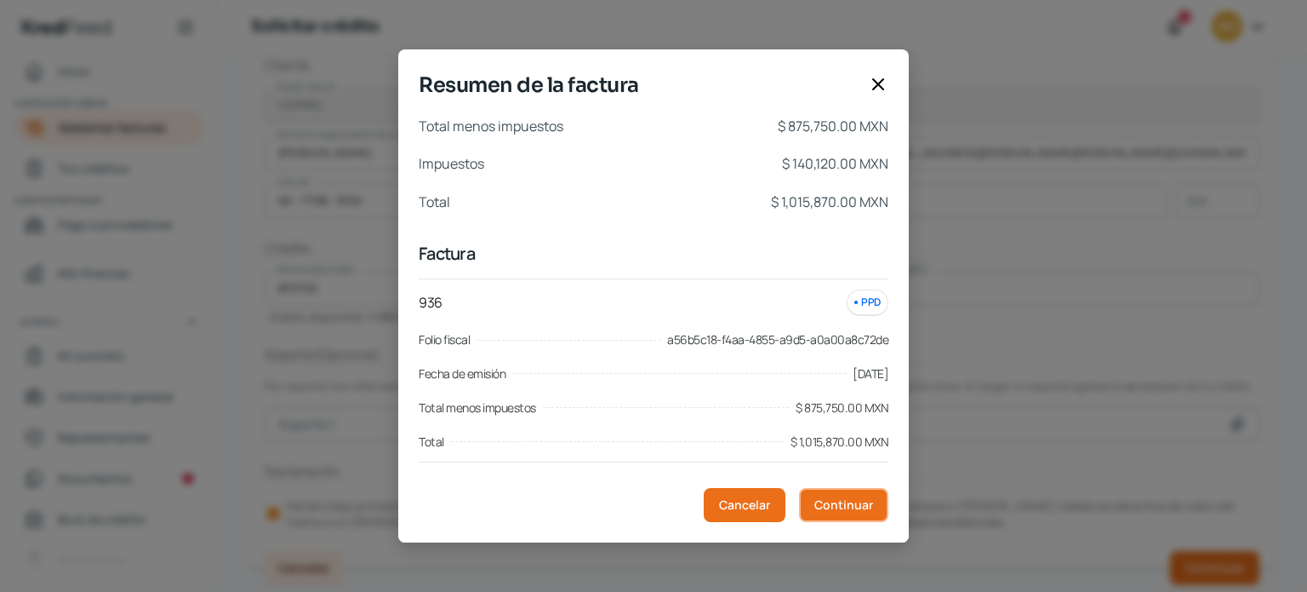
click at [828, 506] on span "Continuar" at bounding box center [844, 505] width 59 height 12
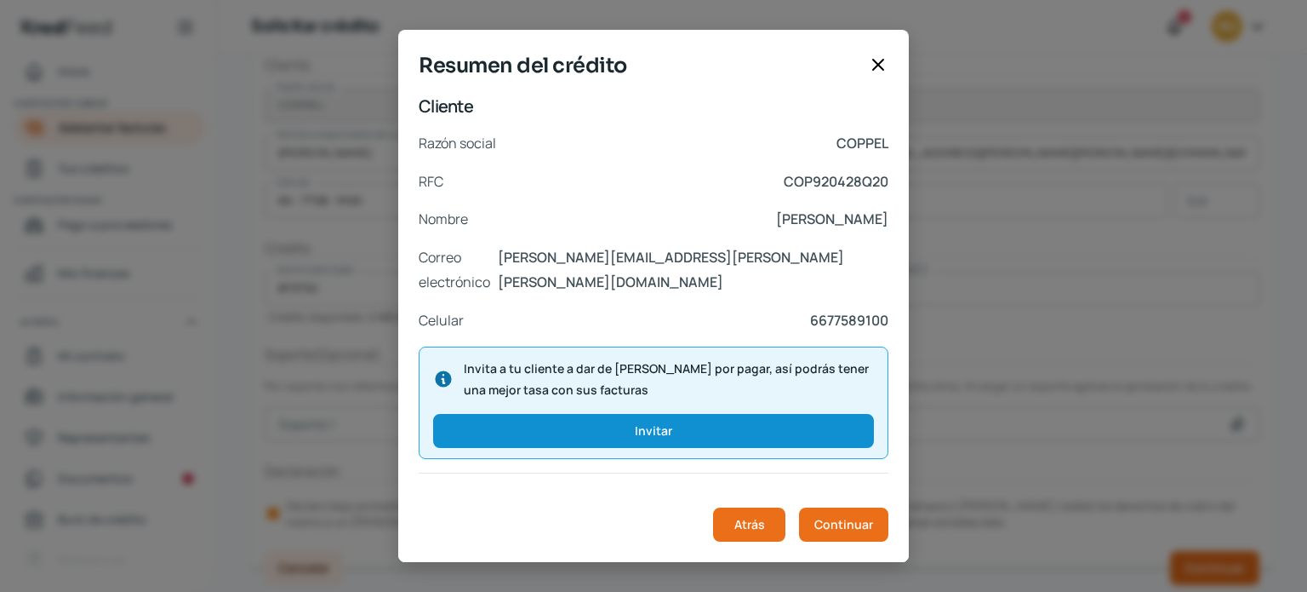
drag, startPoint x: 901, startPoint y: 322, endPoint x: 918, endPoint y: 402, distance: 82.0
click at [913, 411] on div "Resumen del crédito Cliente Razón social COPPEL RFC COP920428Q20 Nombre [PERSON…" at bounding box center [653, 296] width 1307 height 592
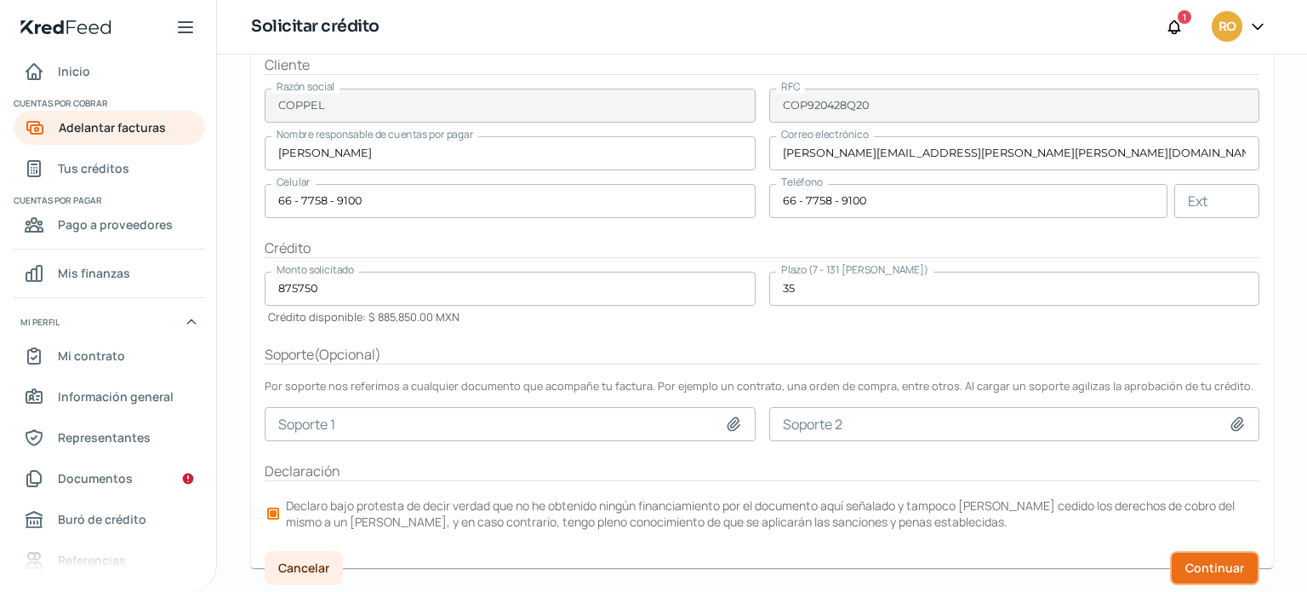
click at [1197, 551] on button "Continuar" at bounding box center [1214, 568] width 89 height 34
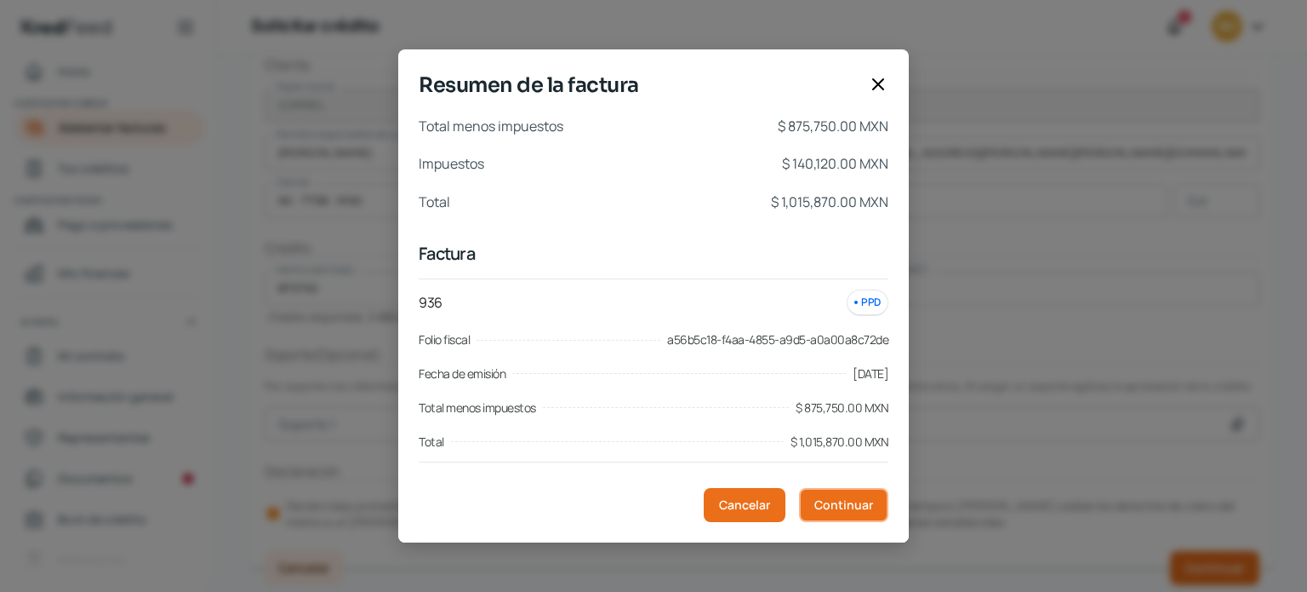
click at [824, 500] on span "Continuar" at bounding box center [844, 505] width 59 height 12
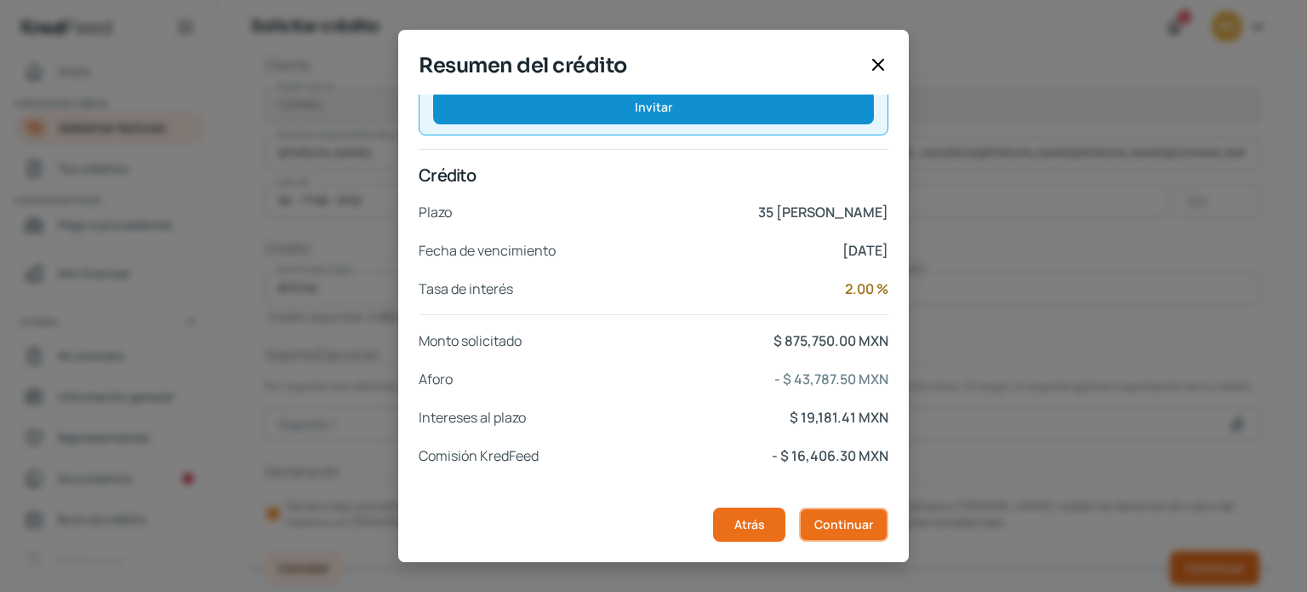
click at [847, 520] on span "Continuar" at bounding box center [844, 524] width 59 height 12
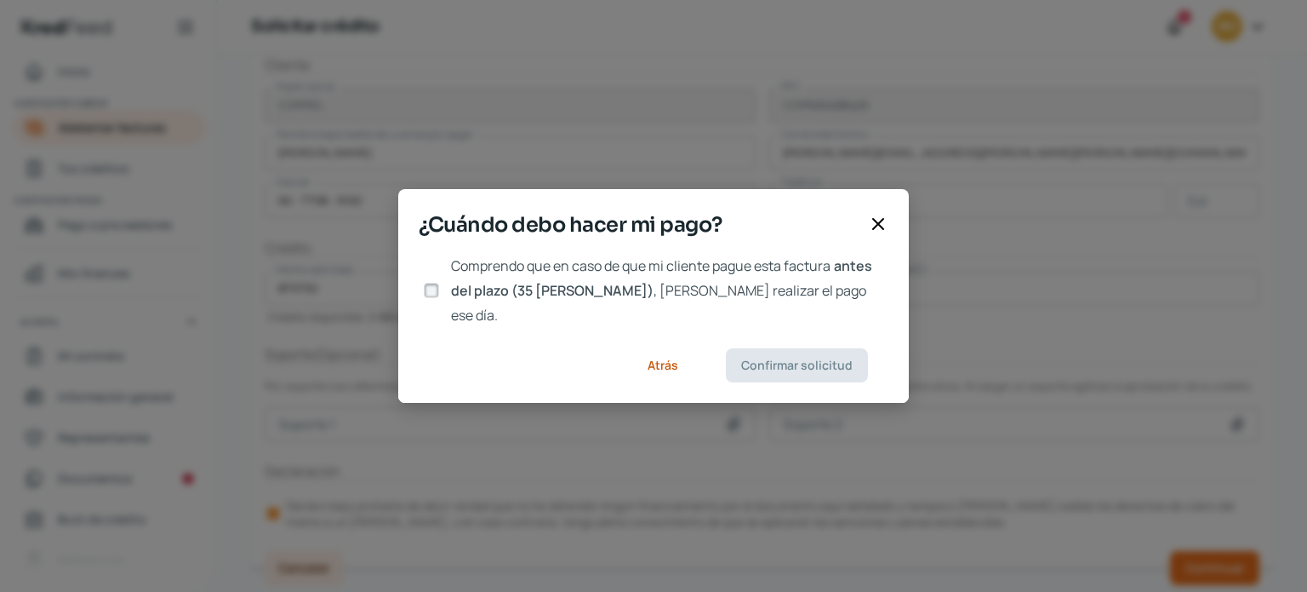
click at [433, 294] on input "Comprendo que en caso de que mi cliente pague esta factura antes del plazo (35 …" at bounding box center [431, 290] width 15 height 15
checkbox input "true"
click at [790, 360] on button "Confirmar solicitud" at bounding box center [797, 365] width 142 height 34
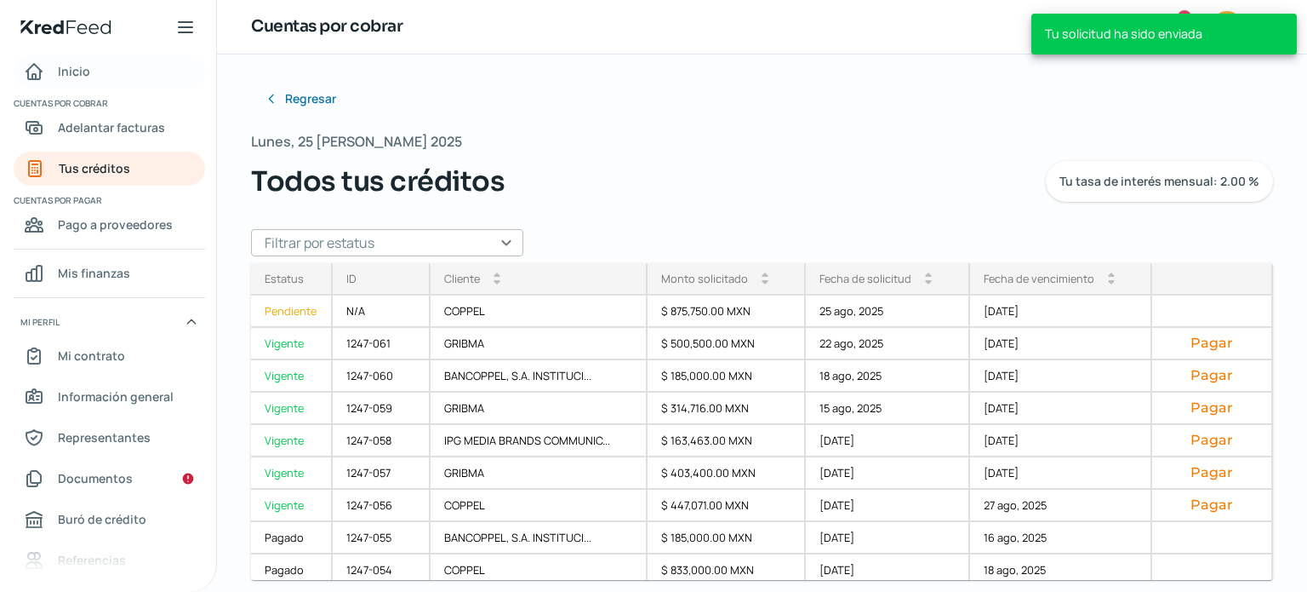
click at [97, 77] on link "Inicio" at bounding box center [110, 71] width 192 height 34
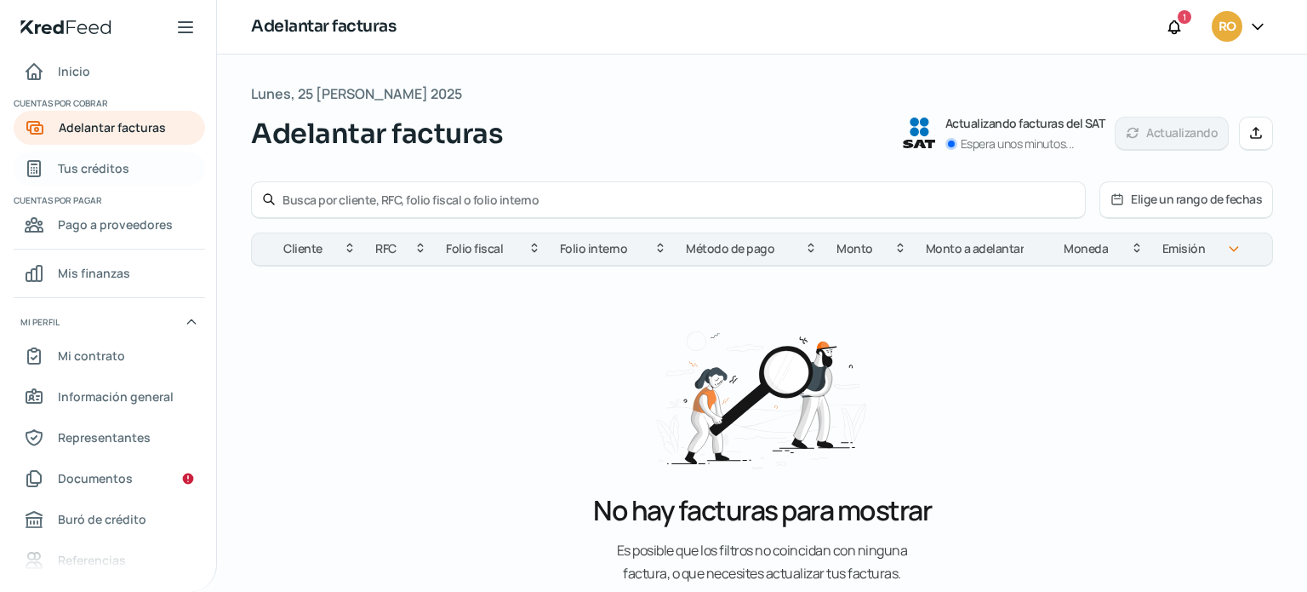
click at [95, 169] on span "Tus créditos" at bounding box center [93, 167] width 71 height 21
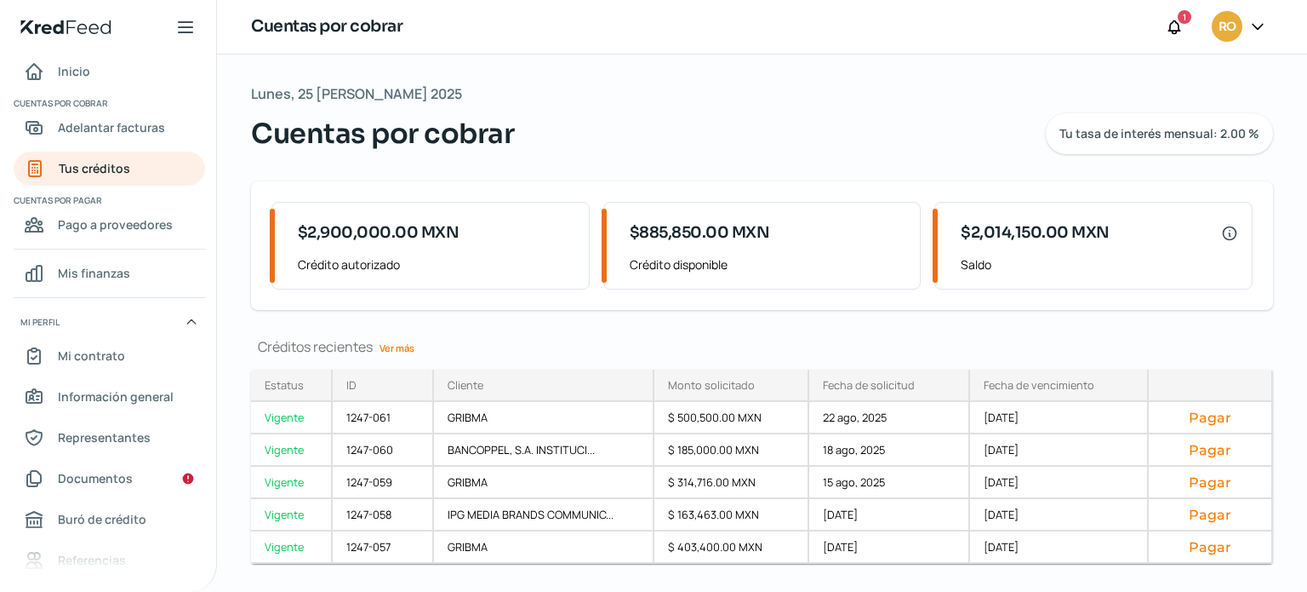
click at [402, 349] on link "Ver más" at bounding box center [397, 348] width 49 height 26
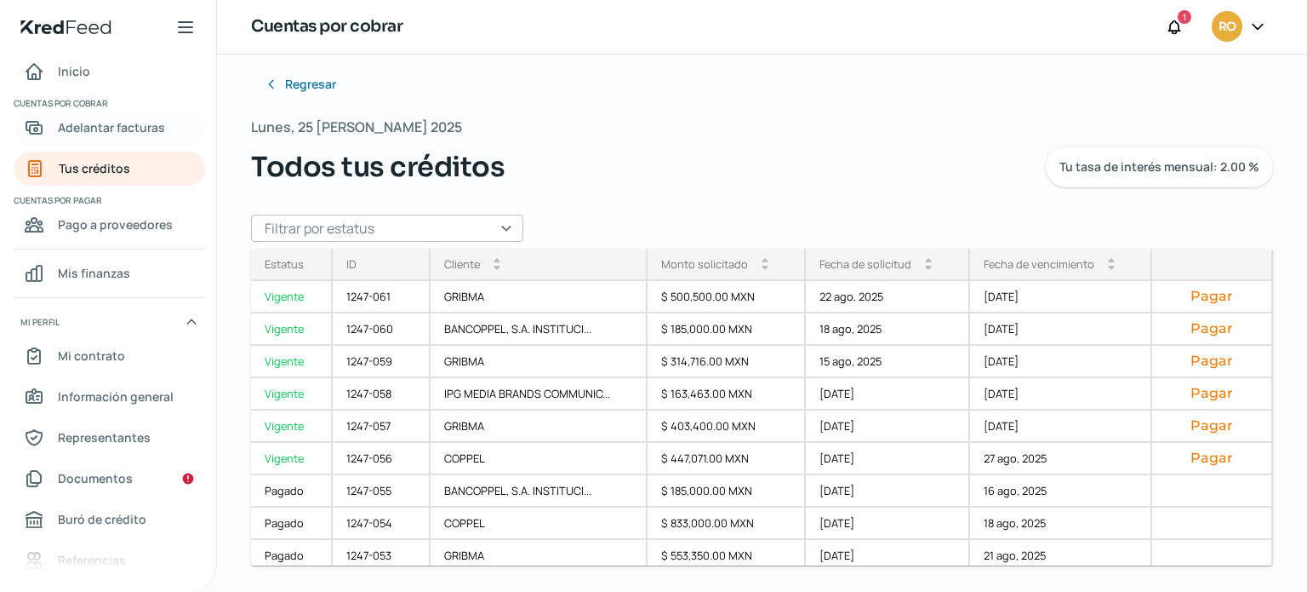
click at [119, 129] on span "Adelantar facturas" at bounding box center [111, 127] width 107 height 21
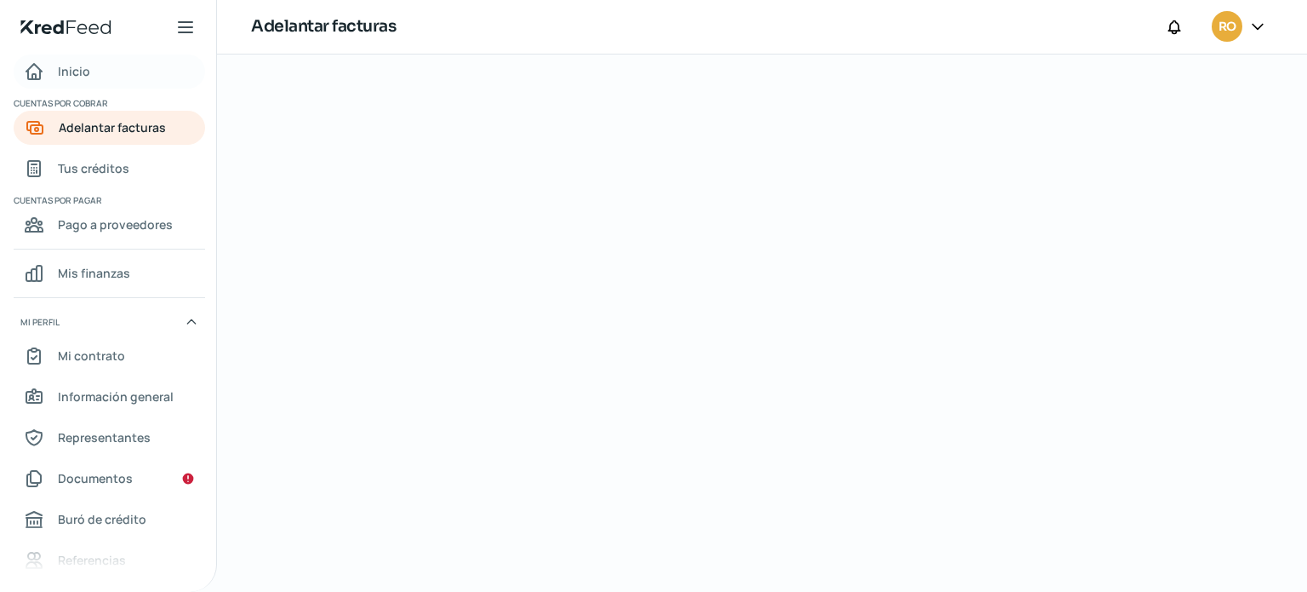
click at [70, 74] on span "Inicio" at bounding box center [74, 70] width 32 height 21
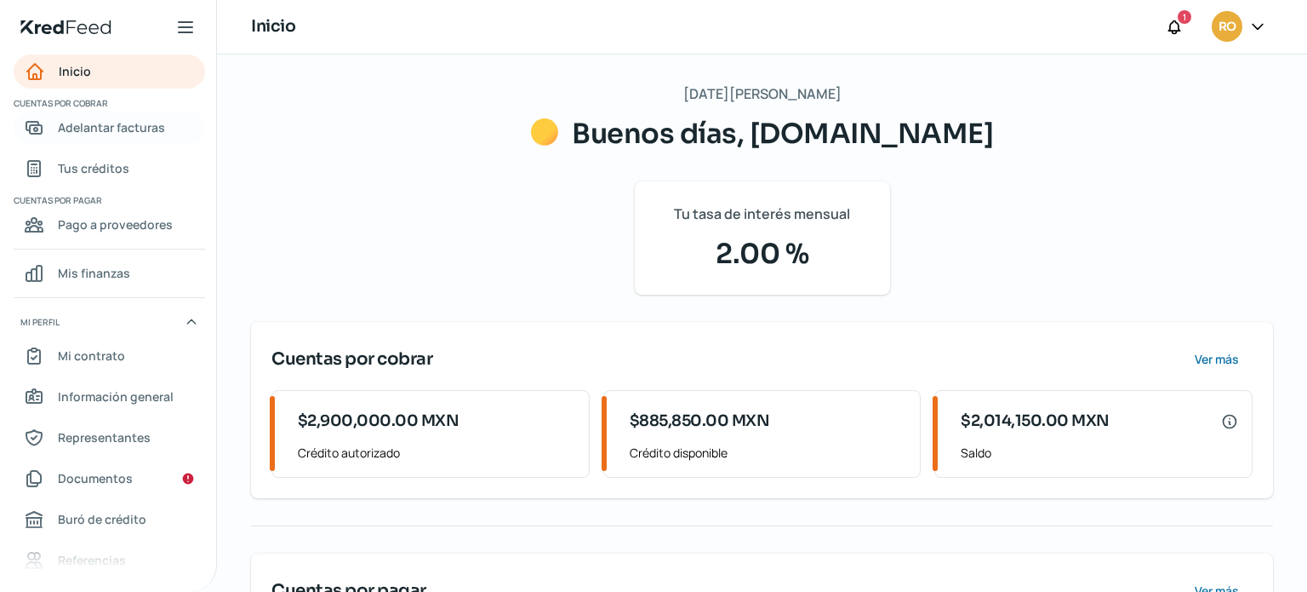
click at [104, 121] on span "Adelantar facturas" at bounding box center [111, 127] width 107 height 21
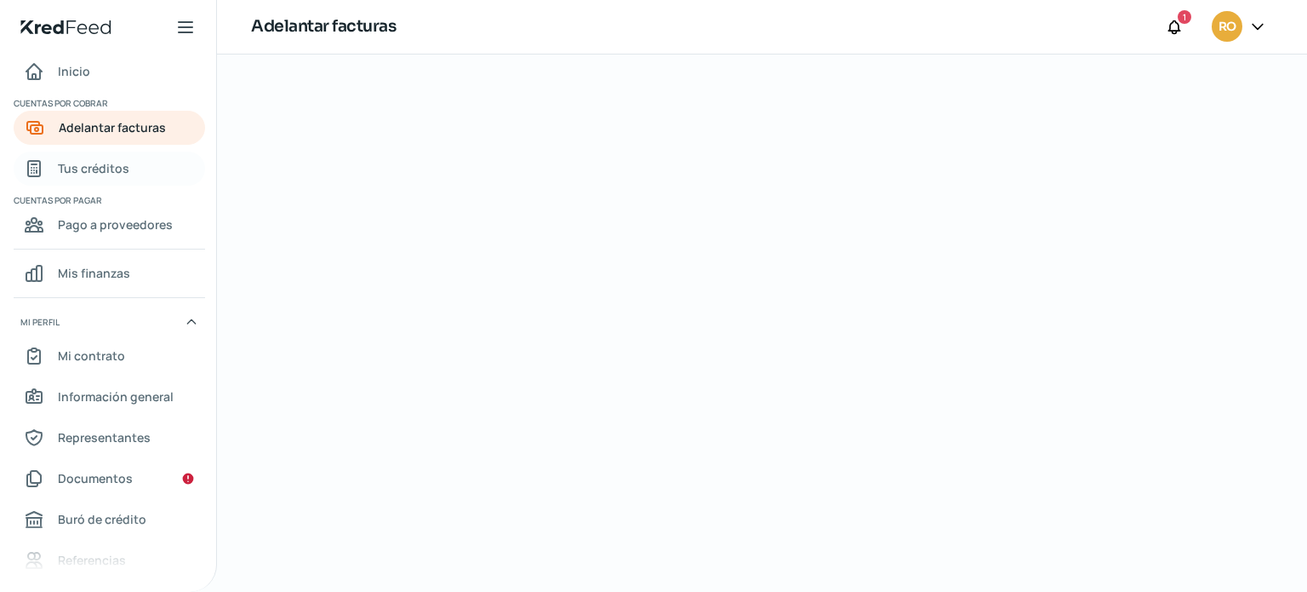
click at [88, 176] on span "Tus créditos" at bounding box center [93, 167] width 71 height 21
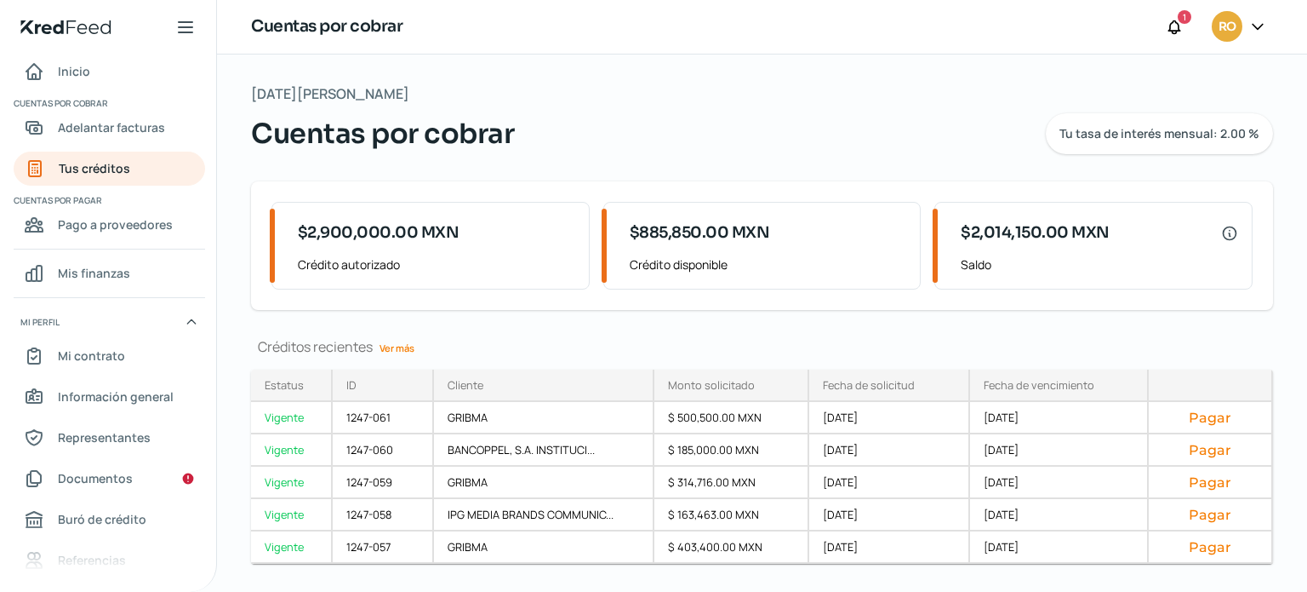
click at [384, 350] on link "Ver más" at bounding box center [397, 348] width 49 height 26
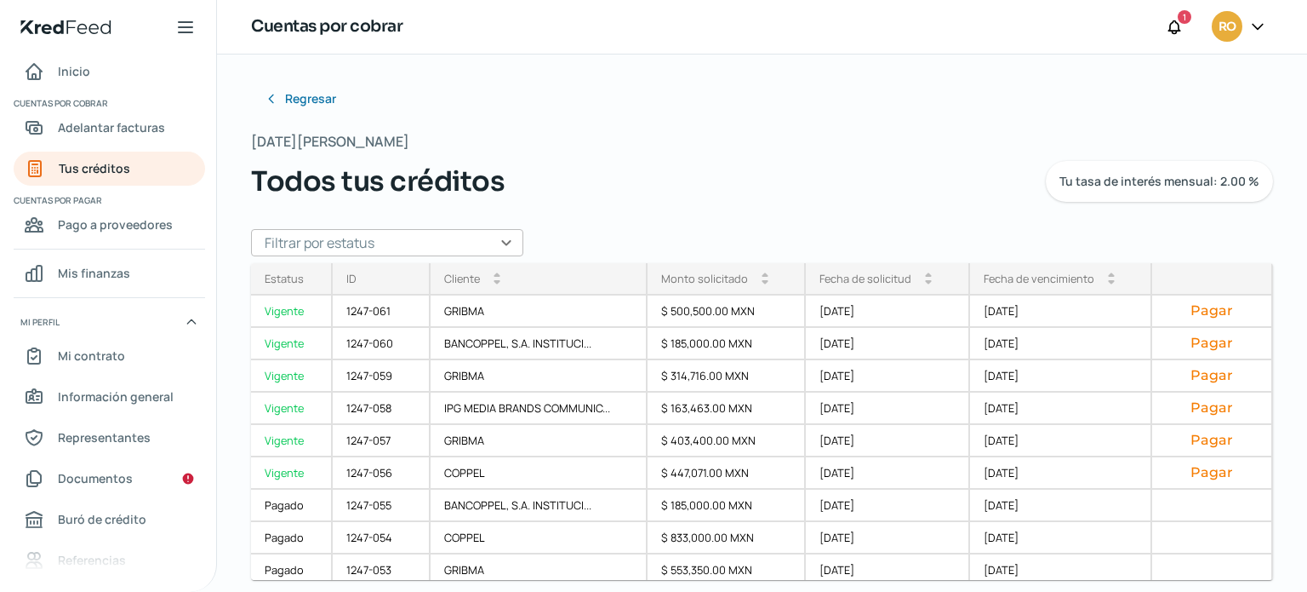
click at [871, 122] on div "Regresar Lunes, 25 de agosto 2025 Todos tus créditos Tu tasa de interés mensual…" at bounding box center [762, 271] width 1022 height 379
